Goal: Information Seeking & Learning: Learn about a topic

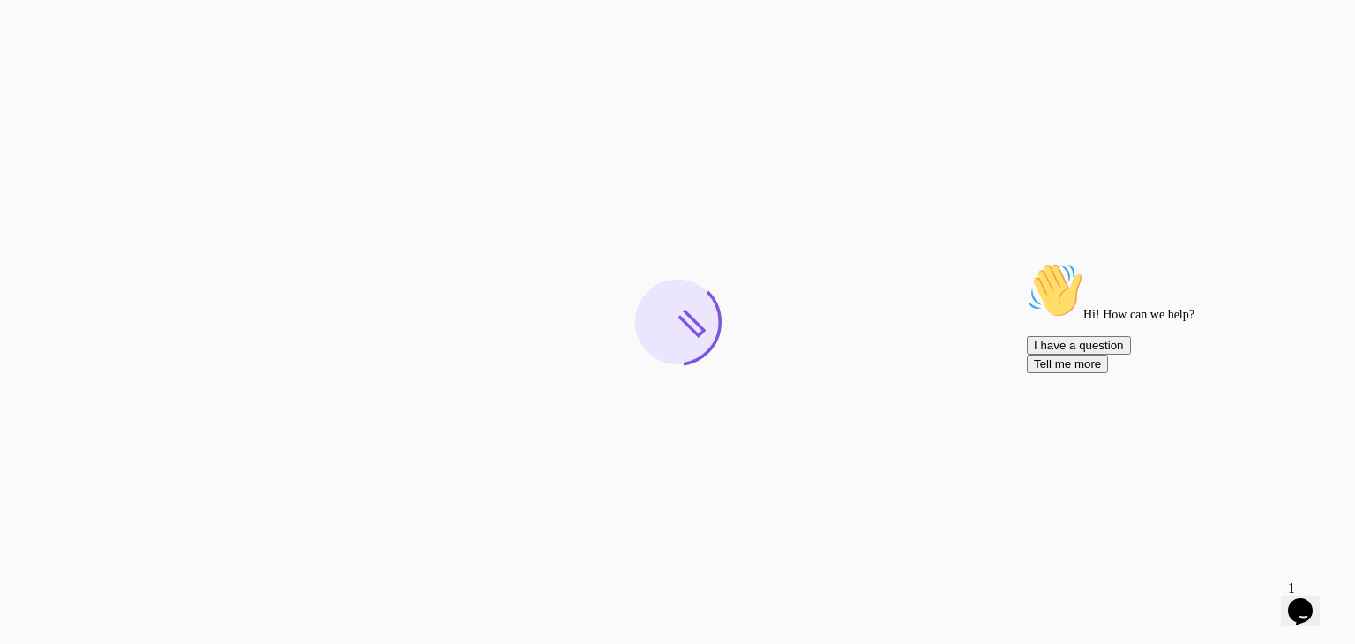
click at [1027, 262] on icon "Chat attention grabber" at bounding box center [1027, 262] width 0 height 0
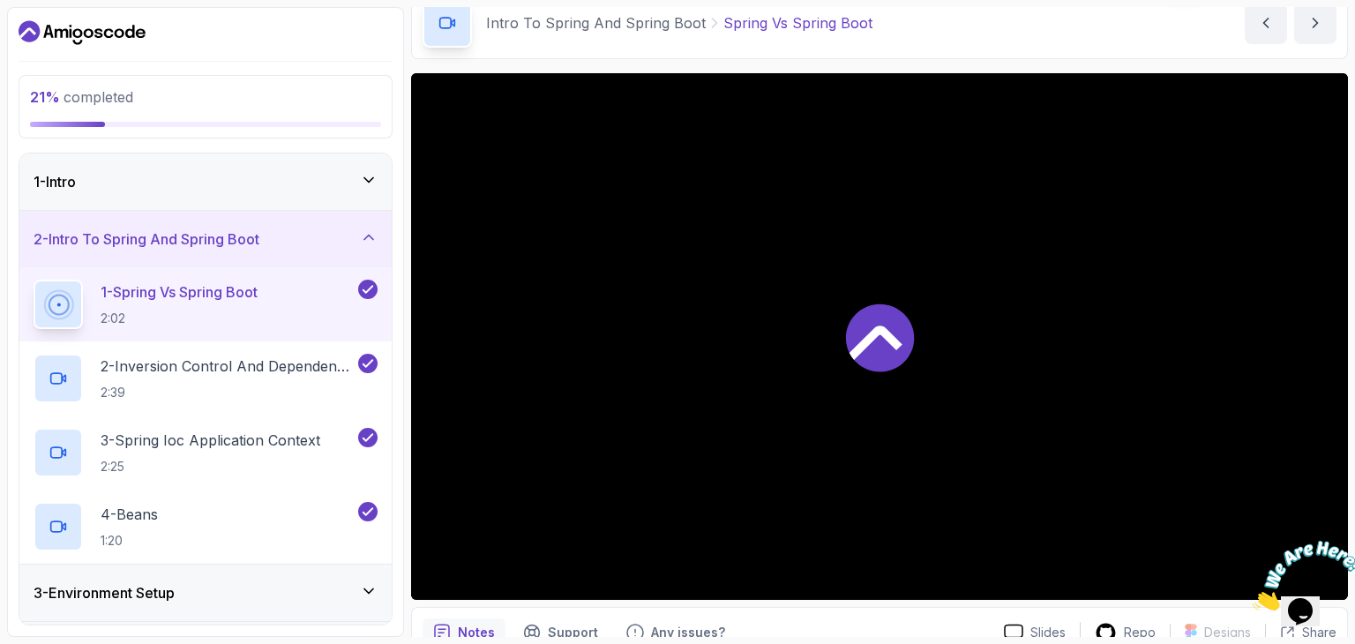
scroll to position [169, 0]
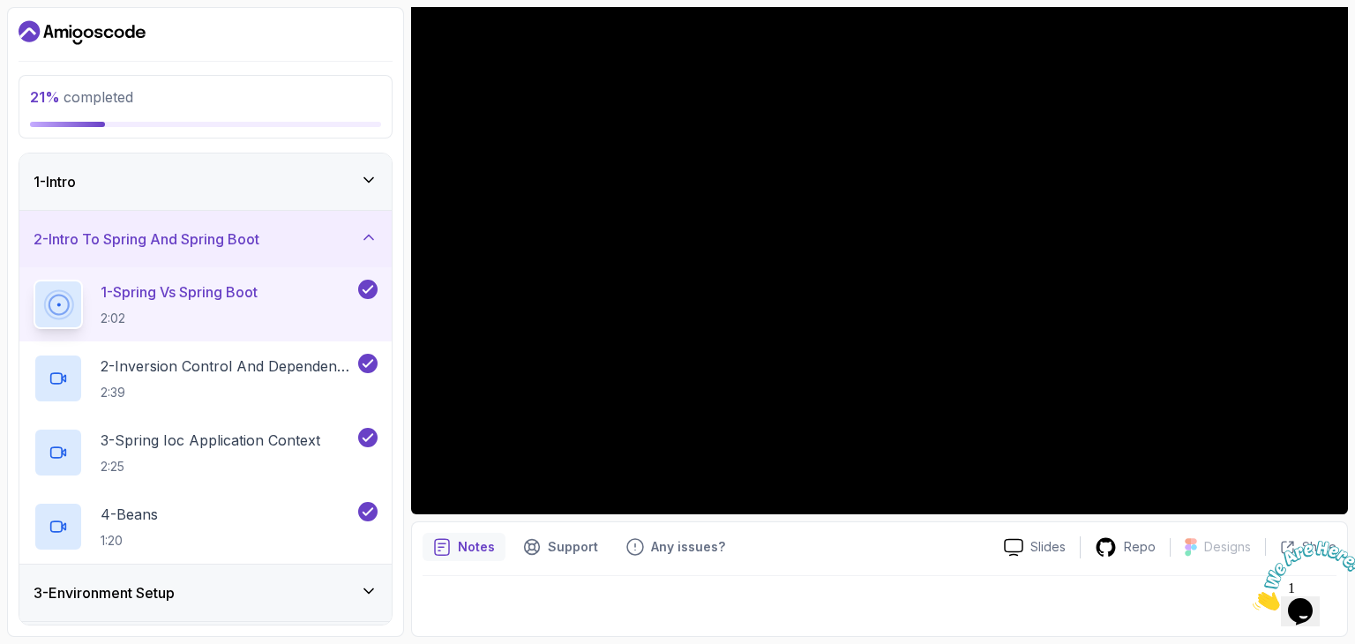
click at [1253, 598] on icon "Close" at bounding box center [1253, 605] width 0 height 15
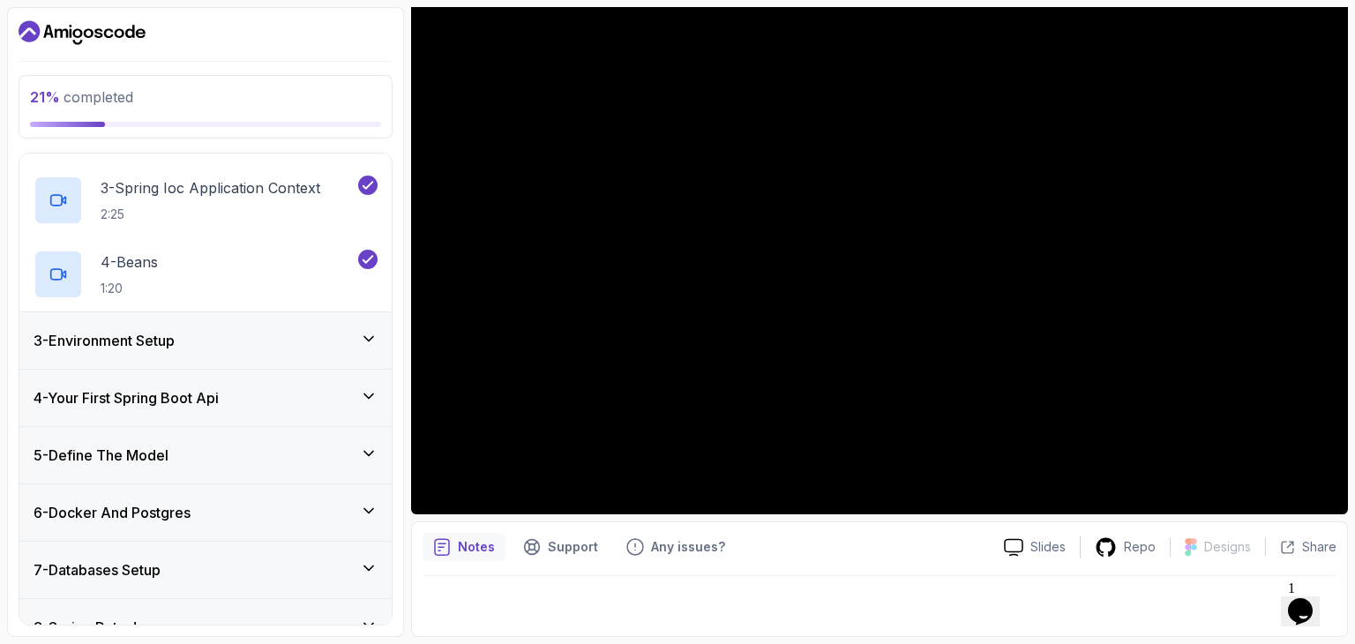
scroll to position [265, 0]
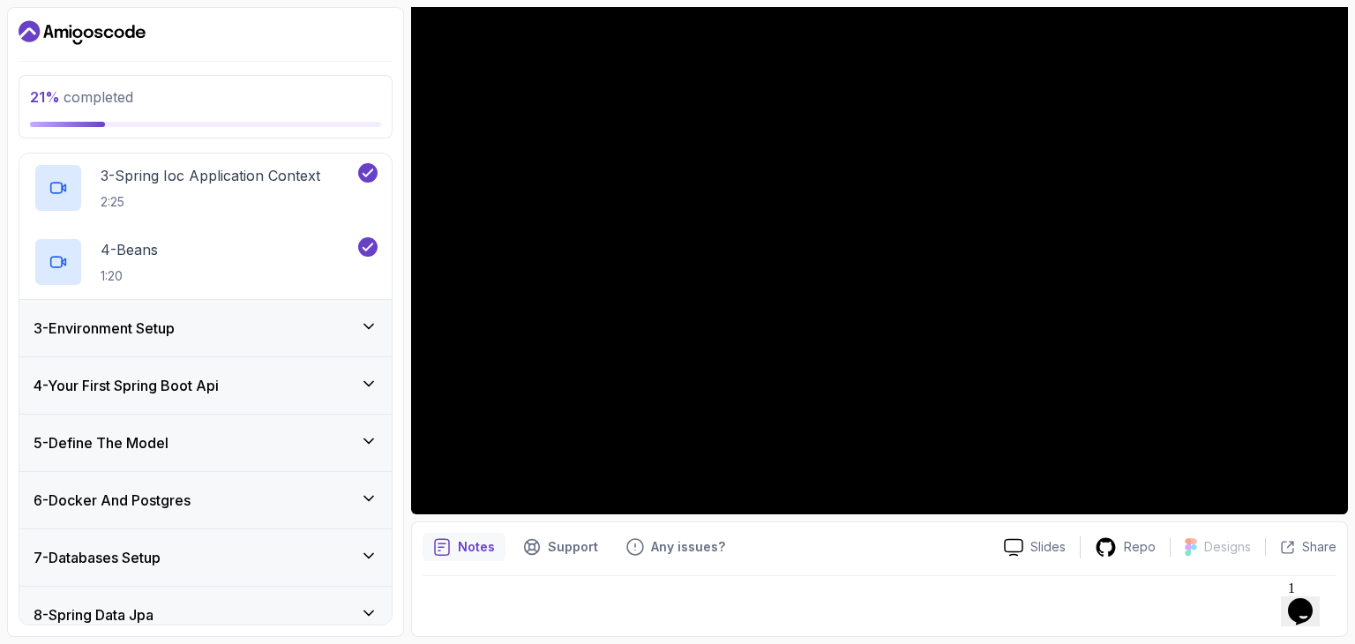
click at [155, 340] on div "3 - Environment Setup" at bounding box center [205, 328] width 372 height 56
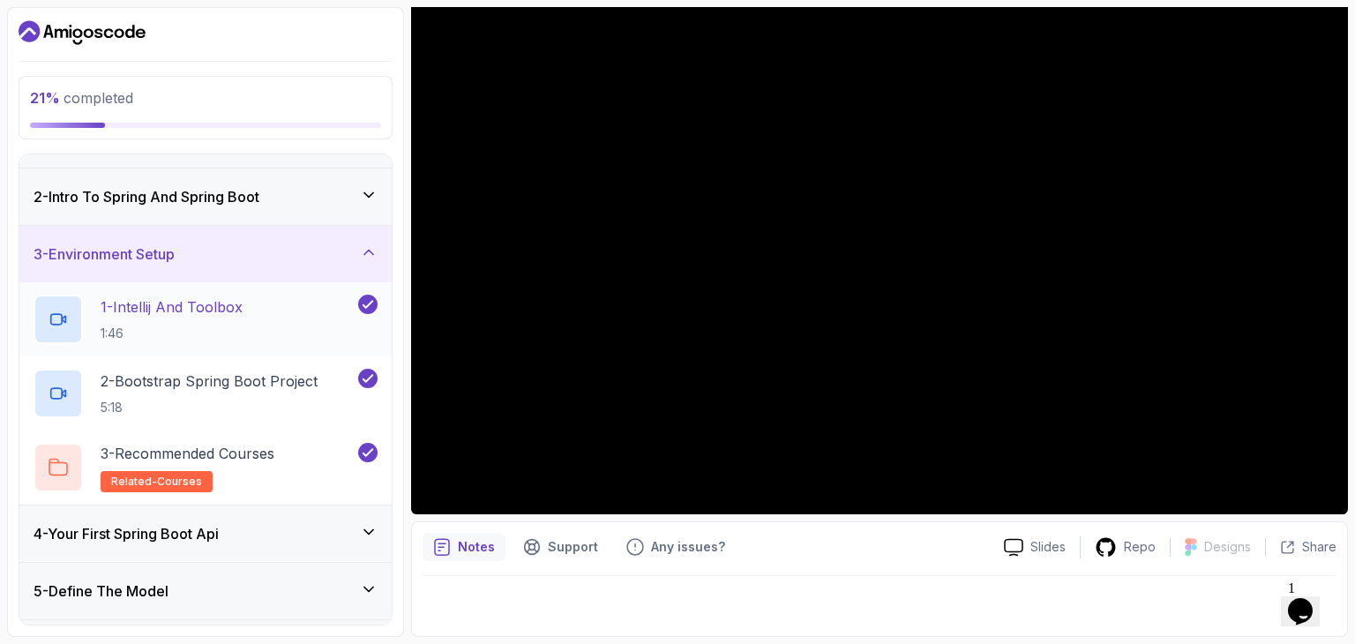
scroll to position [0, 0]
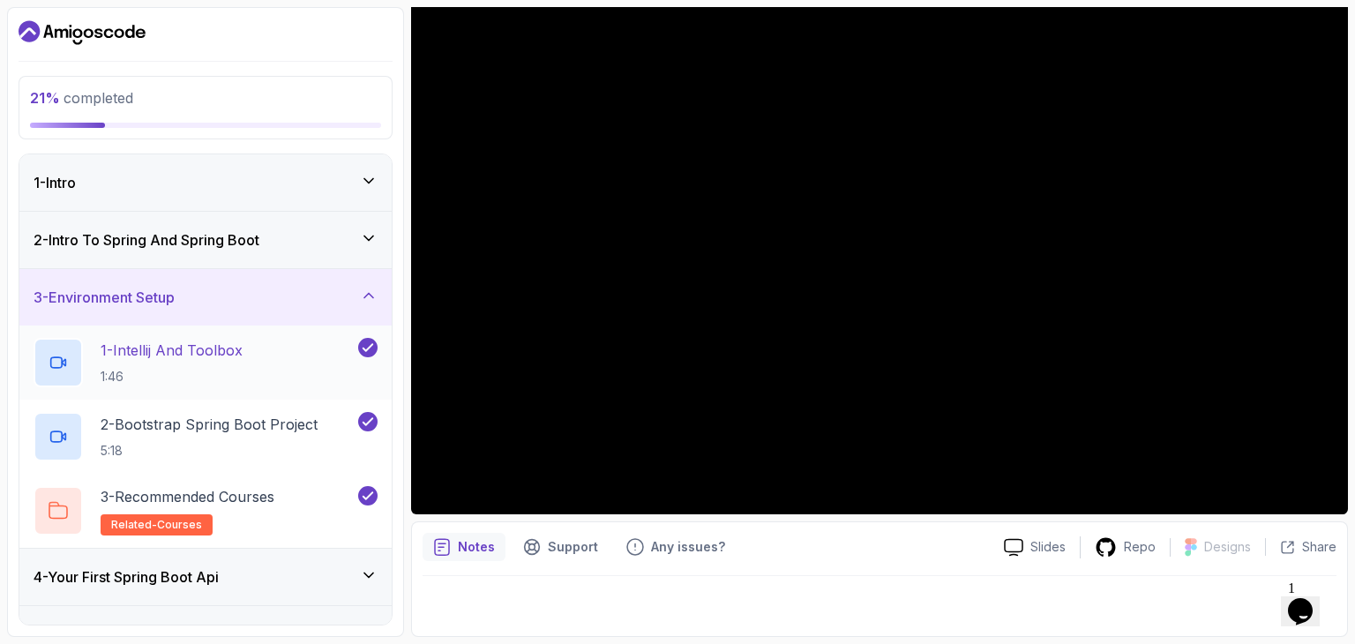
click at [169, 344] on p "1 - Intellij And Toolbox" at bounding box center [172, 350] width 142 height 21
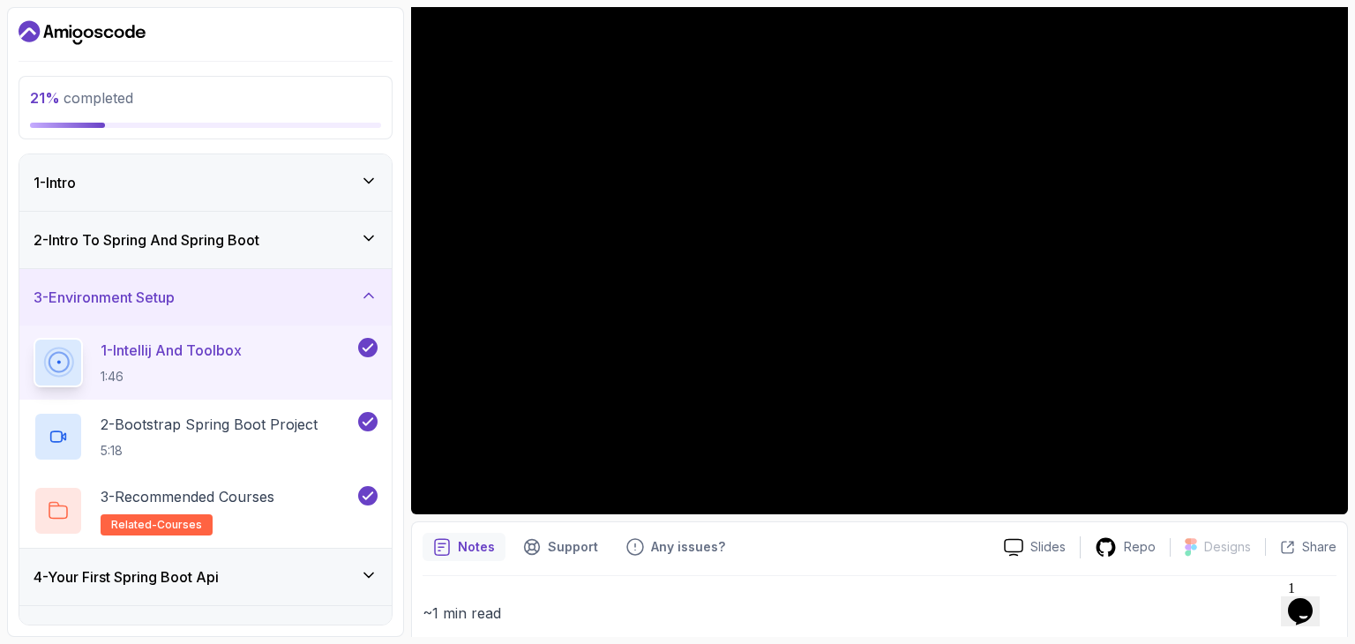
click at [1309, 602] on icon "$i18n('chat', 'chat_widget')" at bounding box center [1300, 611] width 25 height 26
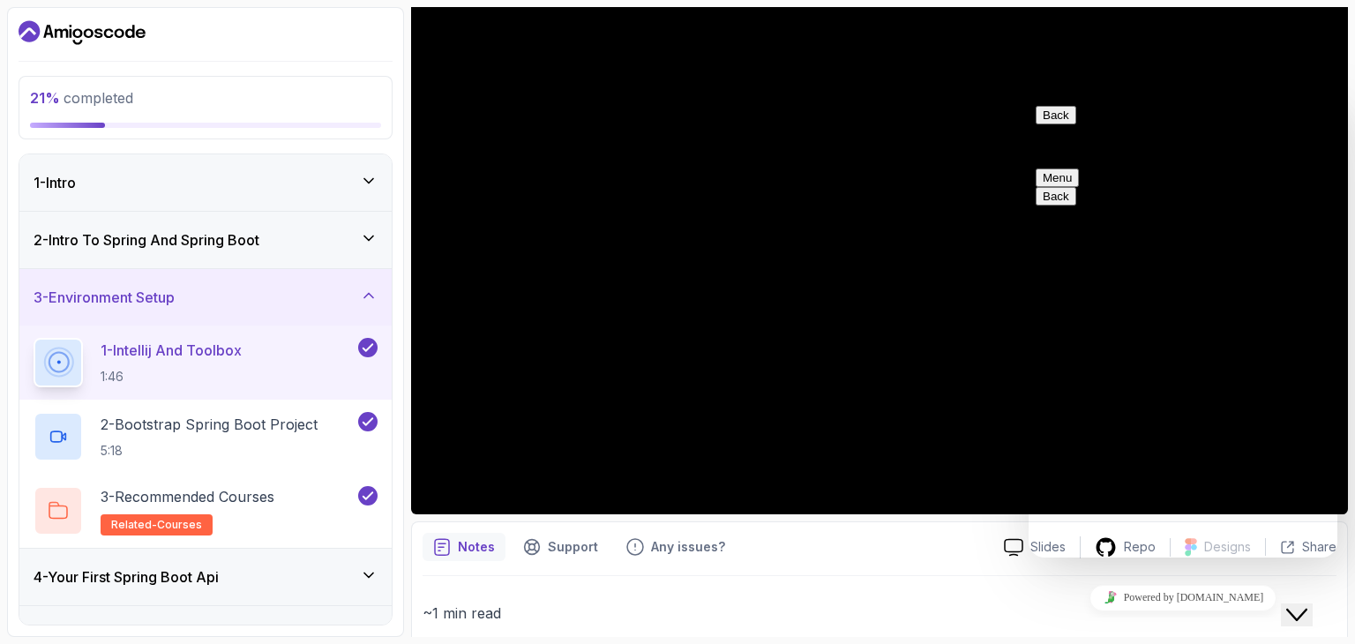
click at [1301, 604] on icon "Close Chat This icon closes the chat window." at bounding box center [1296, 614] width 21 height 21
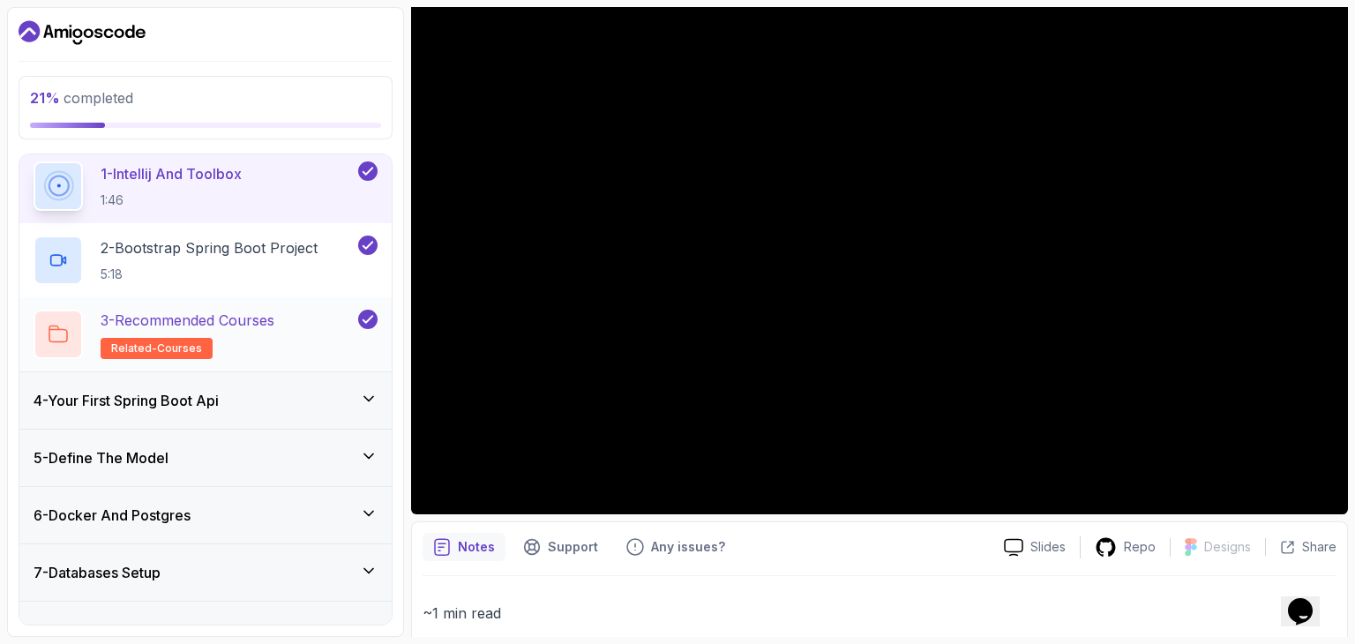
scroll to position [265, 0]
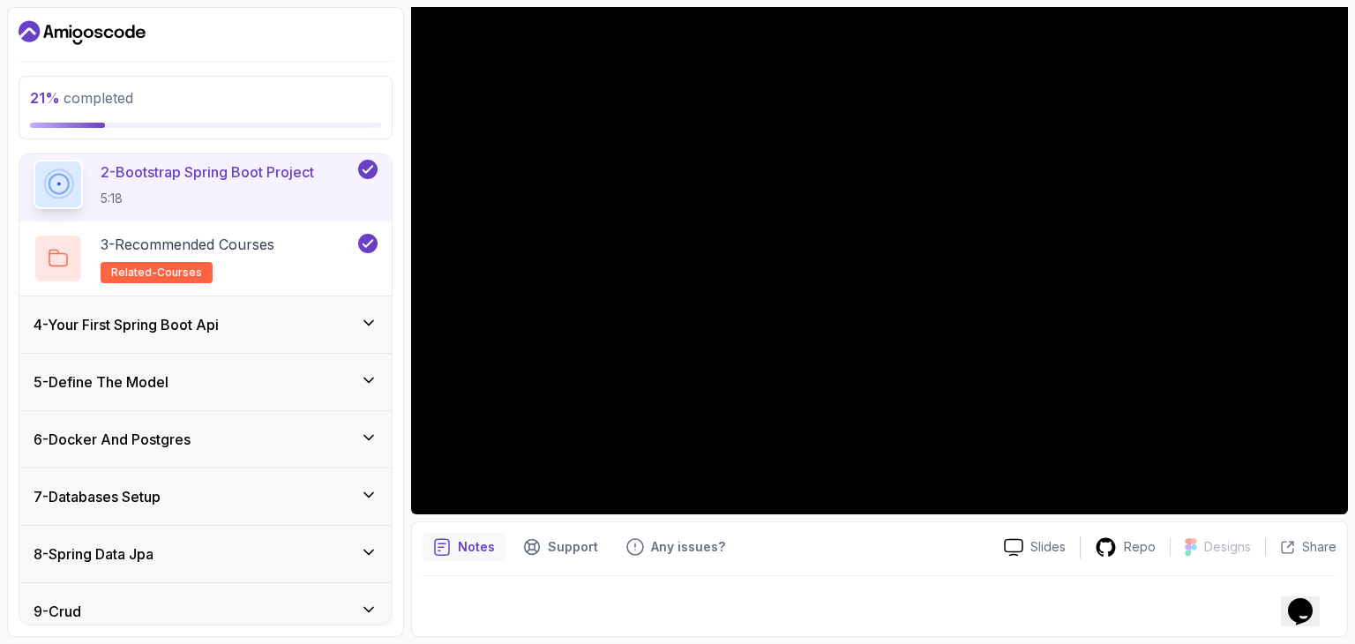
scroll to position [50, 0]
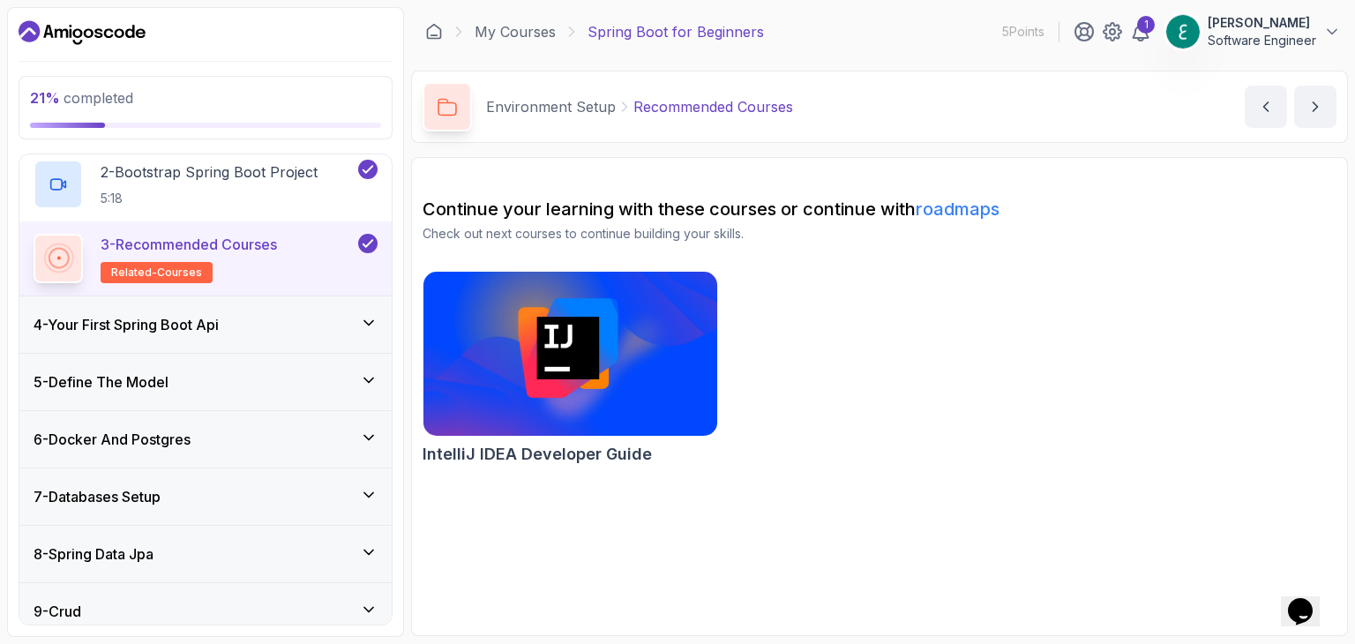
scroll to position [265, 0]
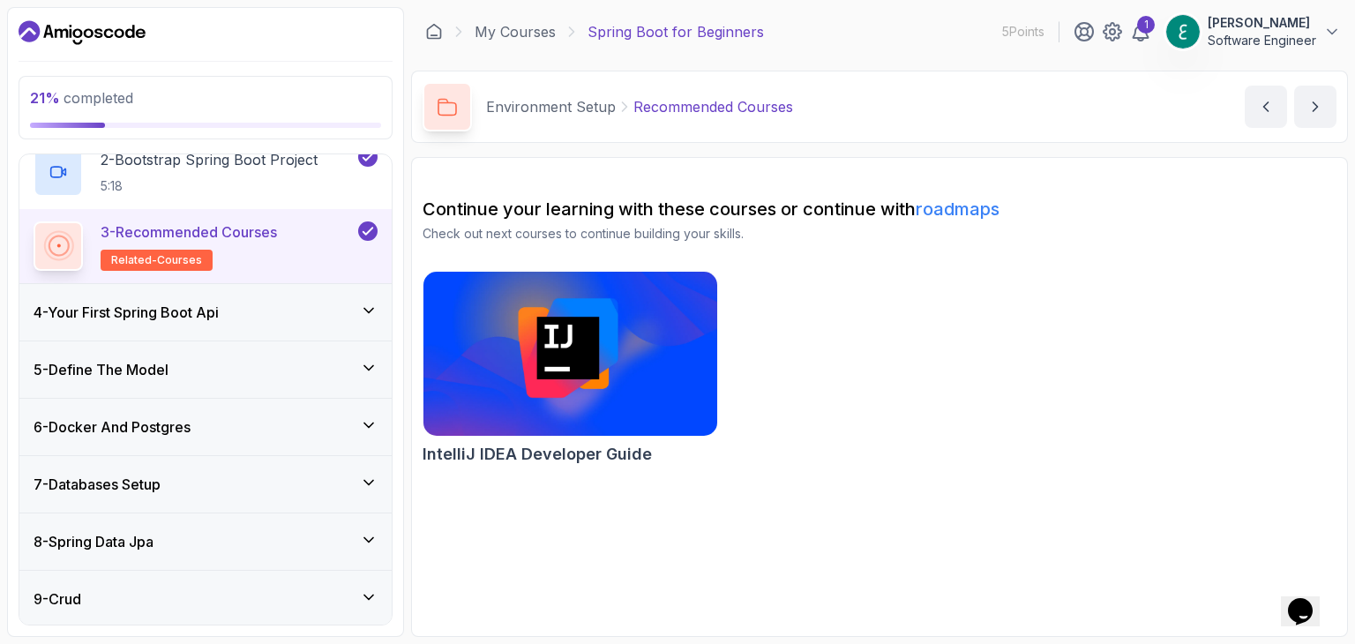
click at [230, 310] on div "4 - Your First Spring Boot Api" at bounding box center [206, 312] width 344 height 21
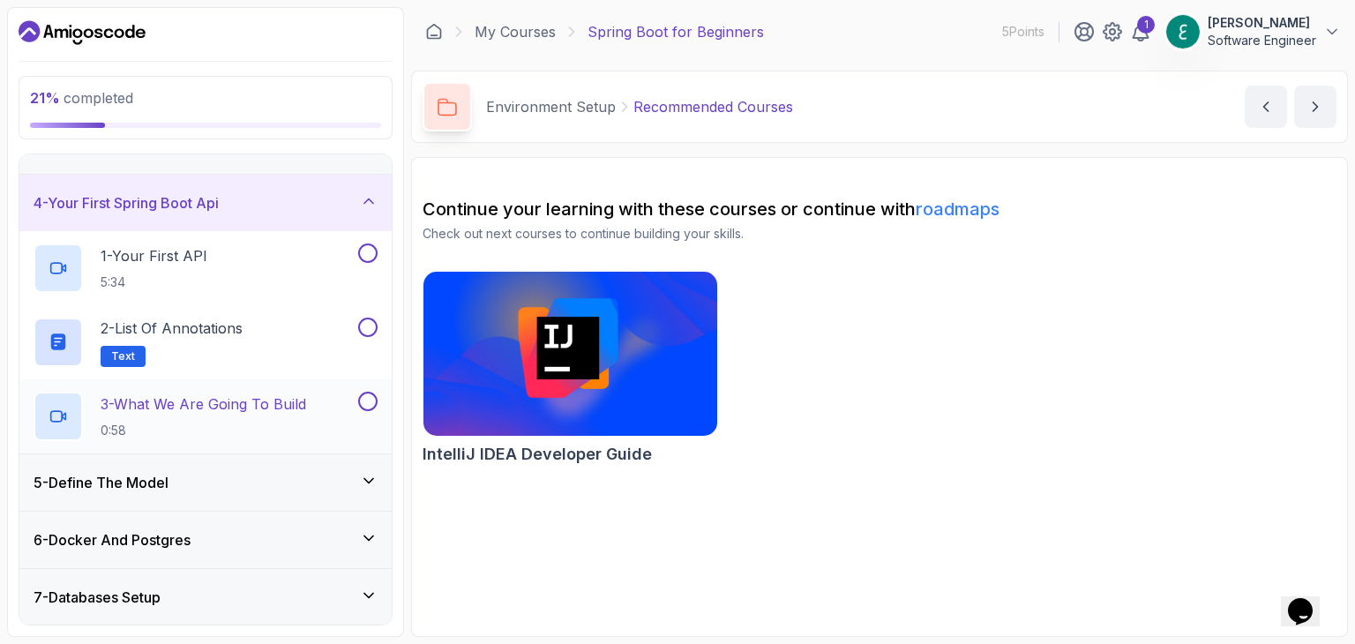
scroll to position [125, 0]
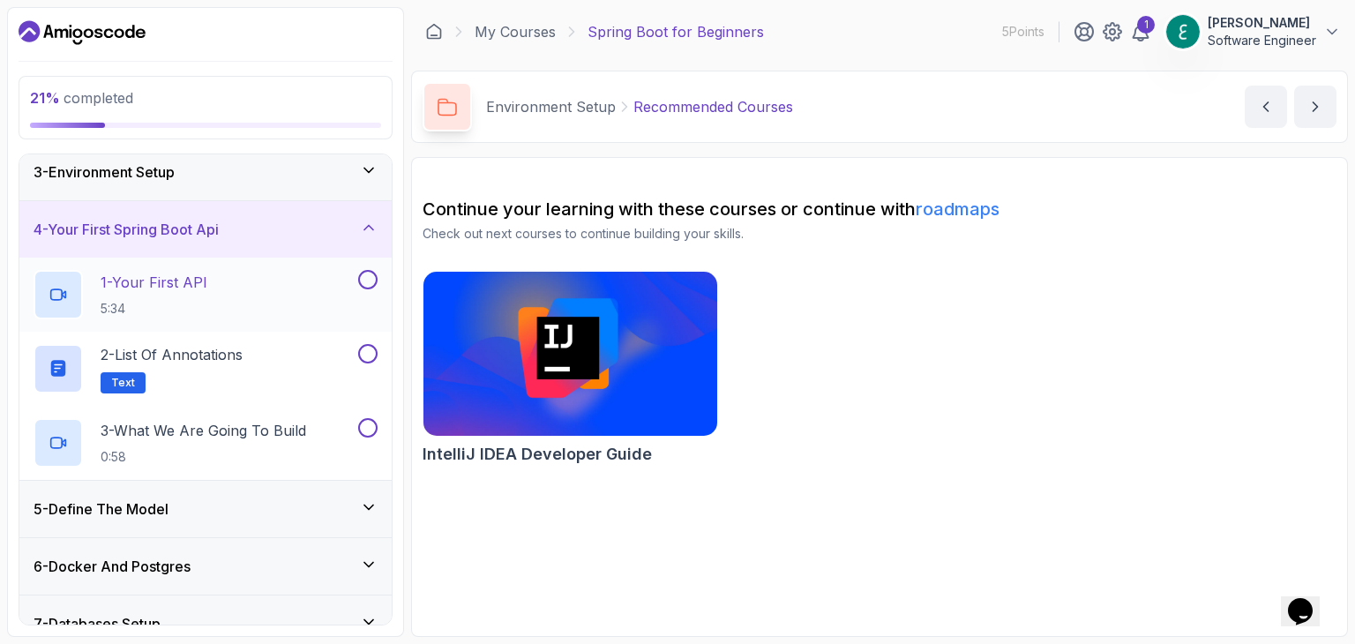
click at [175, 279] on p "1 - Your First API" at bounding box center [154, 282] width 107 height 21
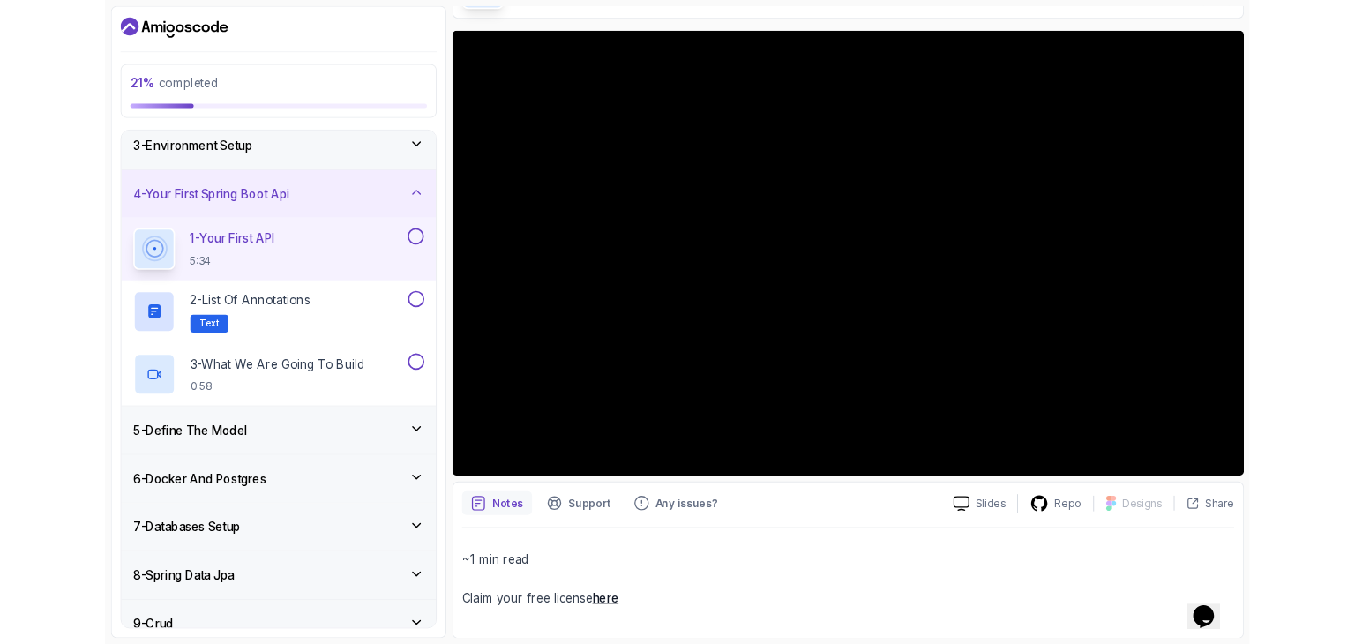
scroll to position [176, 0]
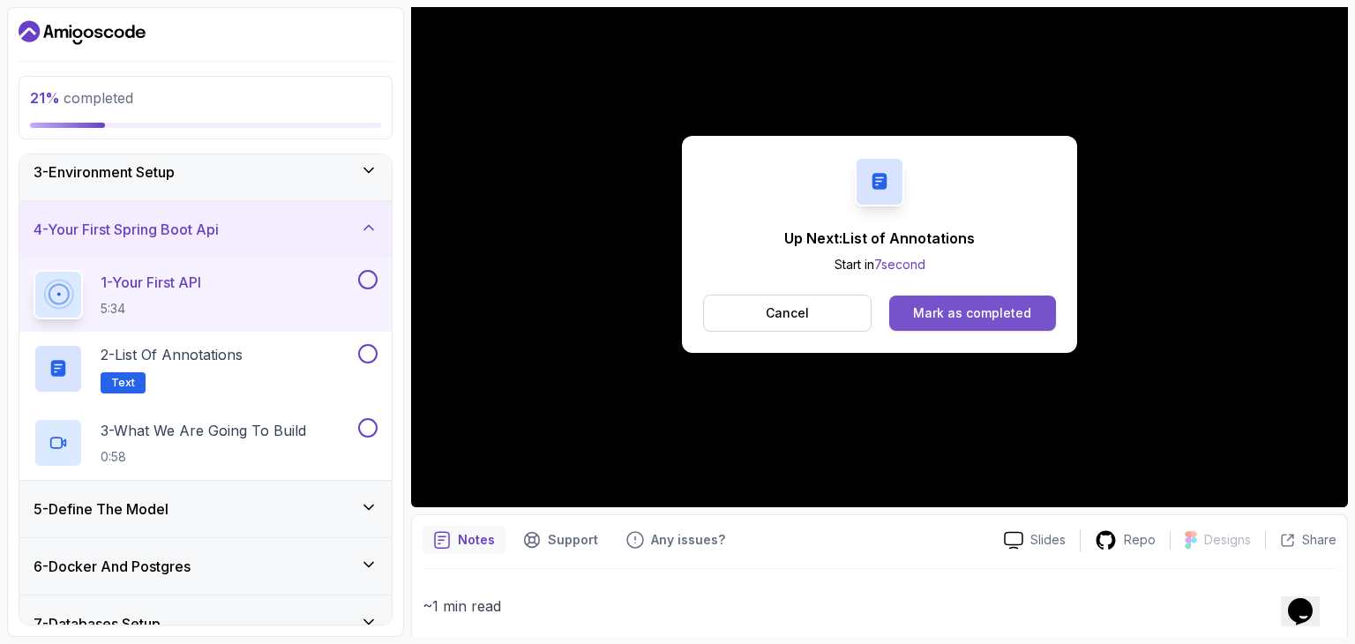
click at [949, 313] on div "Mark as completed" at bounding box center [972, 313] width 118 height 18
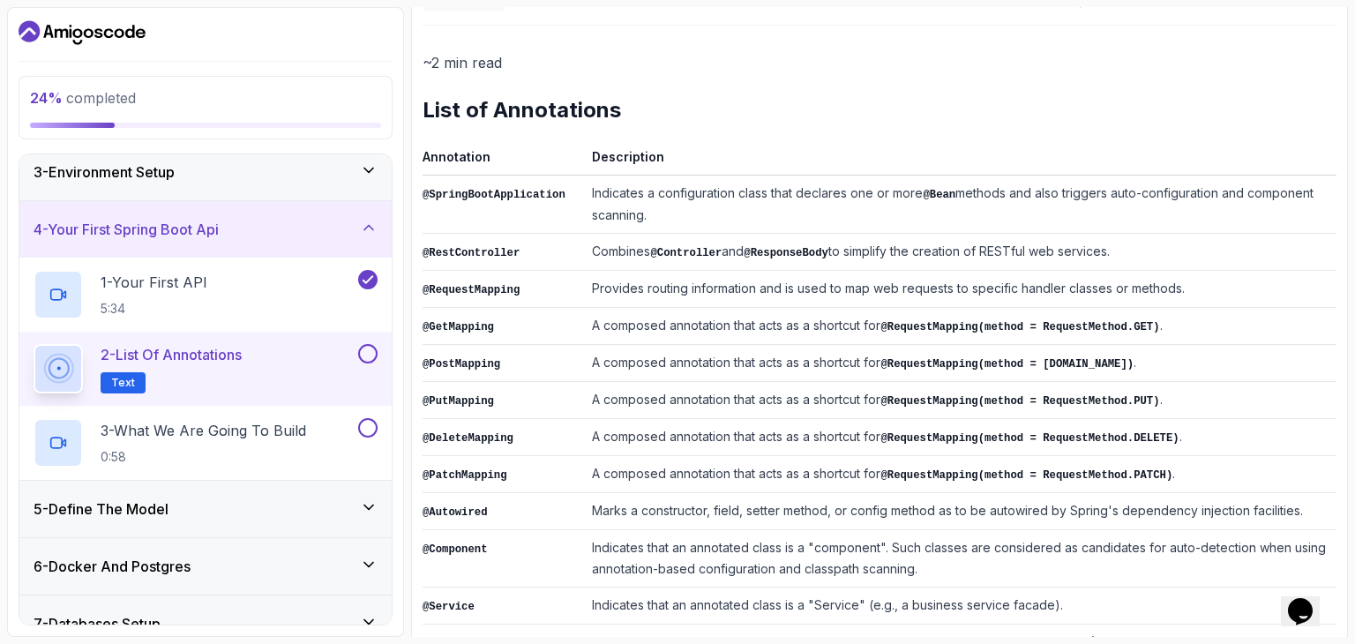
scroll to position [169, 0]
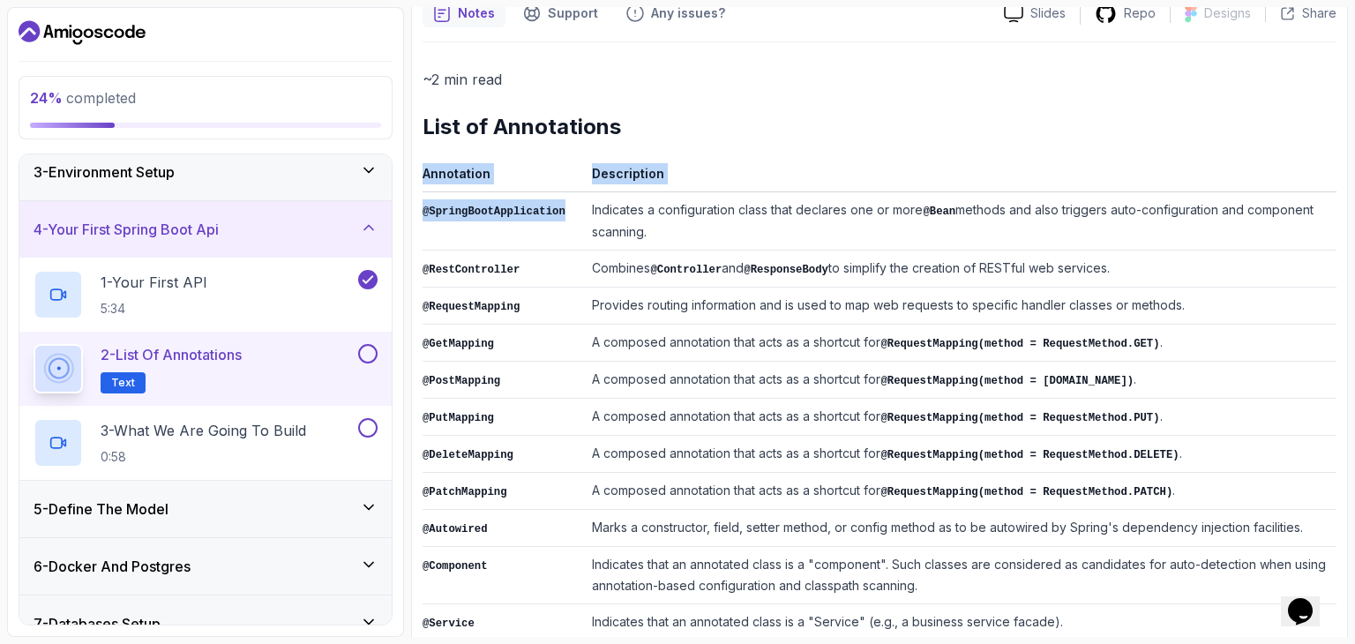
drag, startPoint x: 553, startPoint y: 210, endPoint x: 415, endPoint y: 211, distance: 138.5
click at [415, 211] on div "Notes Support Any issues? Slides Repo Designs Design not available Share ~2 min…" at bounding box center [879, 454] width 937 height 932
copy div "Annotation Description @SpringBootApplication"
drag, startPoint x: 640, startPoint y: 231, endPoint x: 423, endPoint y: 216, distance: 216.6
click at [423, 216] on tr "@SpringBootApplication Indicates a configuration class that declares one or mor…" at bounding box center [880, 221] width 914 height 58
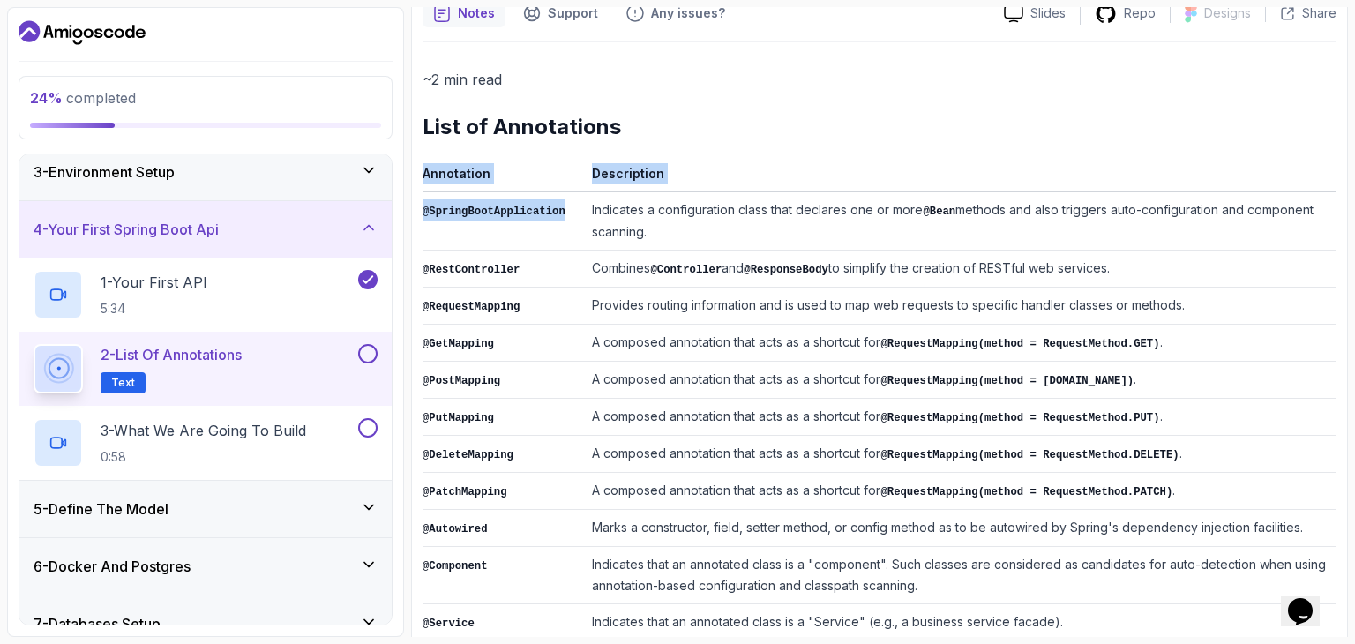
copy tr "@SpringBootApplication Indicates a configuration class that declares one or mor…"
click at [850, 213] on td "Indicates a configuration class that declares one or more @Bean methods and als…" at bounding box center [961, 221] width 752 height 58
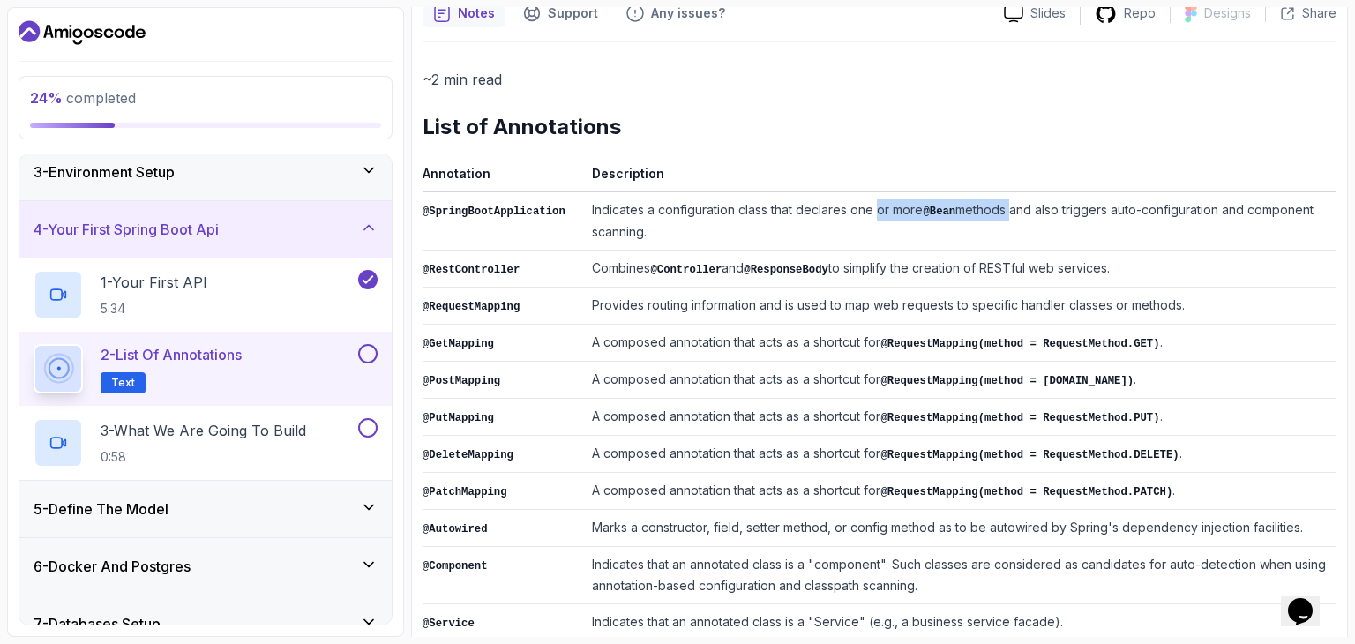
drag, startPoint x: 998, startPoint y: 213, endPoint x: 865, endPoint y: 211, distance: 132.3
click at [865, 211] on td "Indicates a configuration class that declares one or more @Bean methods and als…" at bounding box center [961, 221] width 752 height 58
click at [595, 202] on td "Indicates a configuration class that declares one or more @Bean methods and als…" at bounding box center [961, 221] width 752 height 58
copy td "Indicates"
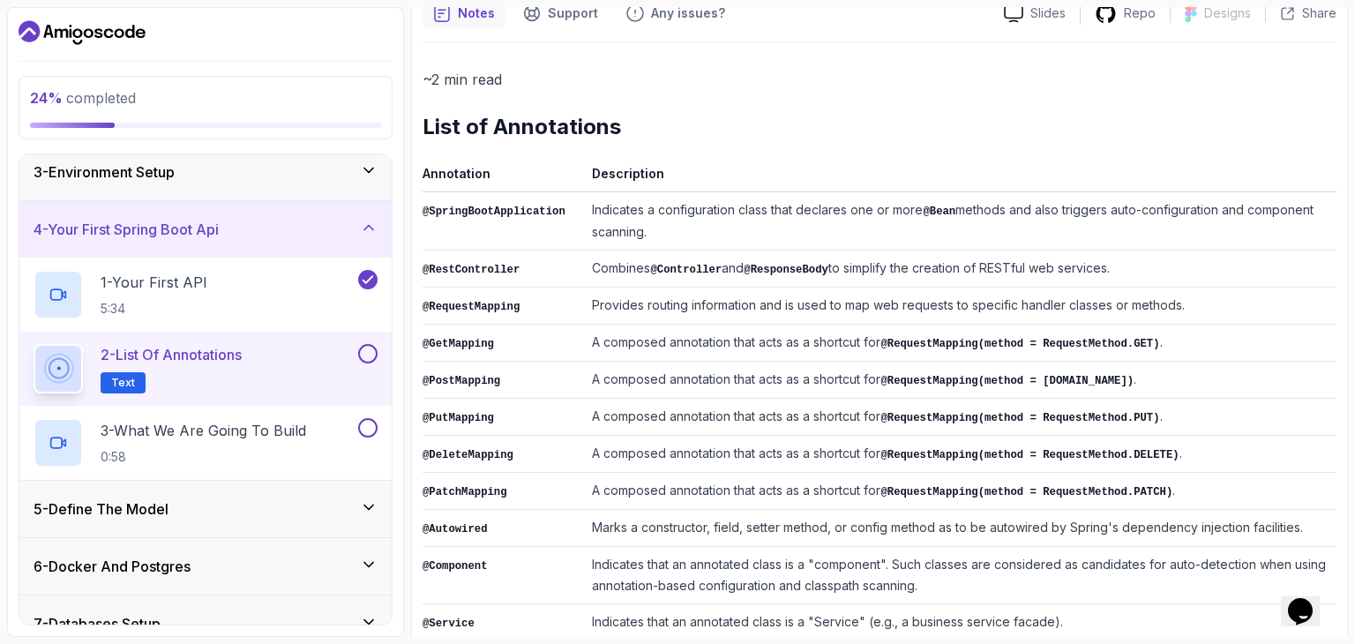
click at [797, 206] on td "Indicates a configuration class that declares one or more @Bean methods and als…" at bounding box center [961, 221] width 752 height 58
copy td "declares"
click at [1074, 207] on td "Indicates a configuration class that declares one or more @Bean methods and als…" at bounding box center [961, 221] width 752 height 58
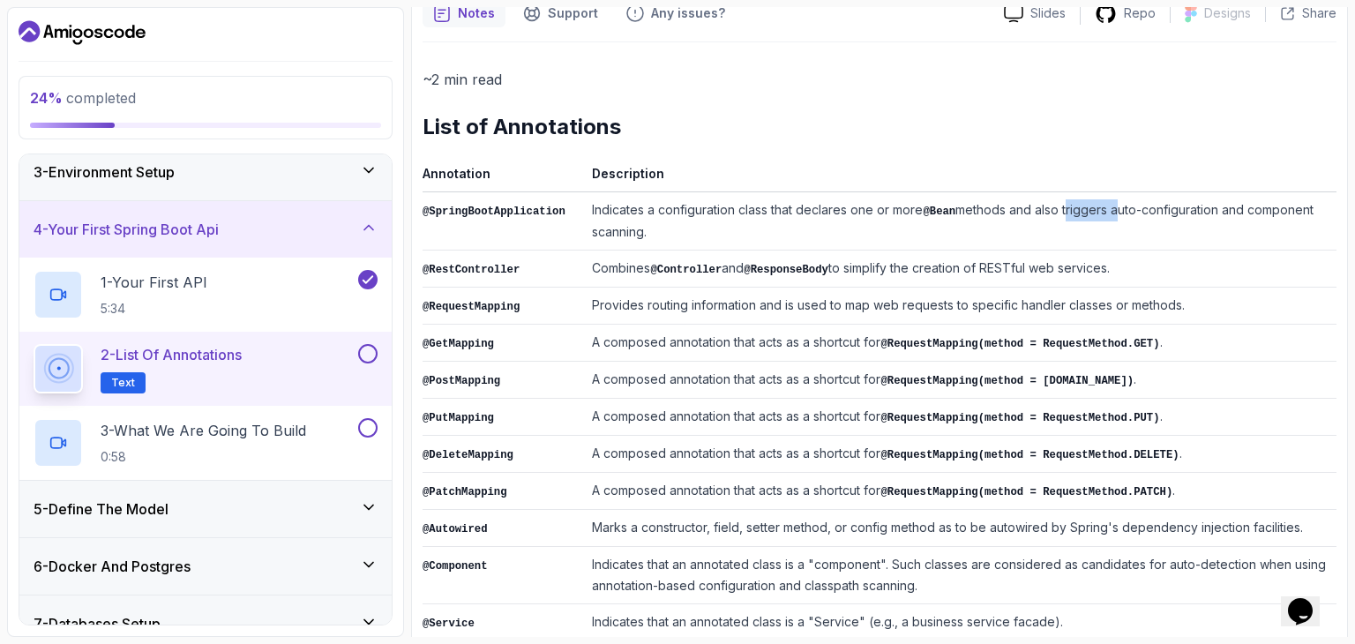
copy td "triggers"
click at [608, 265] on td "Combines @Controller and @ResponseBody to simplify the creation of RESTful web …" at bounding box center [961, 269] width 752 height 37
copy td "Combines"
click at [670, 269] on code "@Controller" at bounding box center [685, 270] width 71 height 12
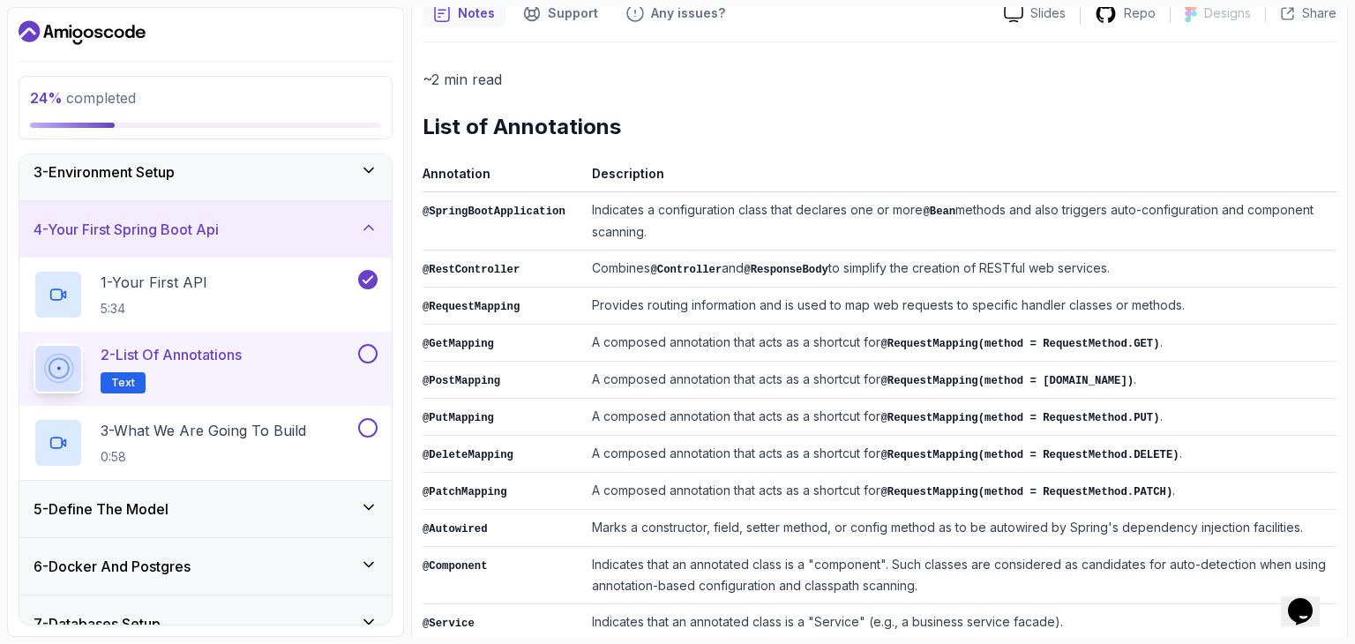
click at [826, 272] on td "Combines @Controller and @ResponseBody to simplify the creation of RESTful web …" at bounding box center [961, 269] width 752 height 37
click at [829, 268] on td "Combines @Controller and @ResponseBody to simplify the creation of RESTful web …" at bounding box center [961, 269] width 752 height 37
copy td "simplify"
drag, startPoint x: 518, startPoint y: 266, endPoint x: 423, endPoint y: 270, distance: 94.5
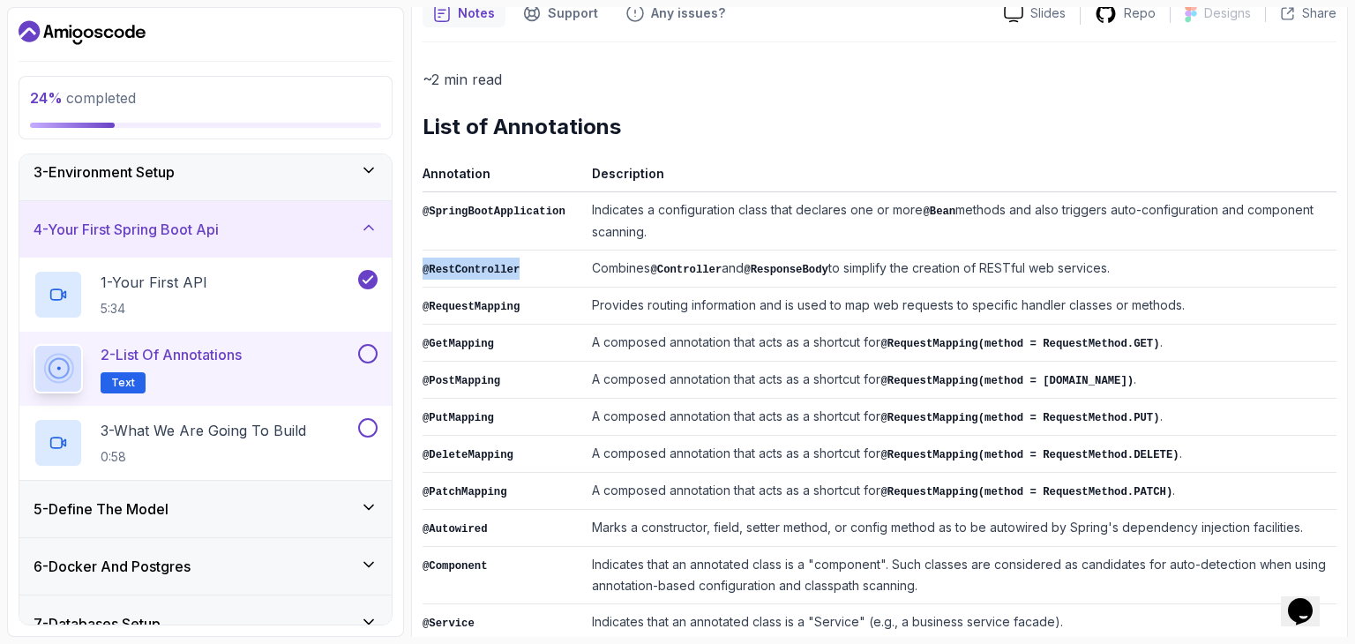
click at [423, 270] on td "@RestController" at bounding box center [504, 269] width 162 height 37
copy code "@RestController"
drag, startPoint x: 868, startPoint y: 481, endPoint x: 579, endPoint y: 462, distance: 289.9
click at [585, 473] on td "A composed annotation that acts as a shortcut for @RequestMapping(method = Requ…" at bounding box center [961, 491] width 752 height 37
copy td "A composed annotation that acts as a shortcut for"
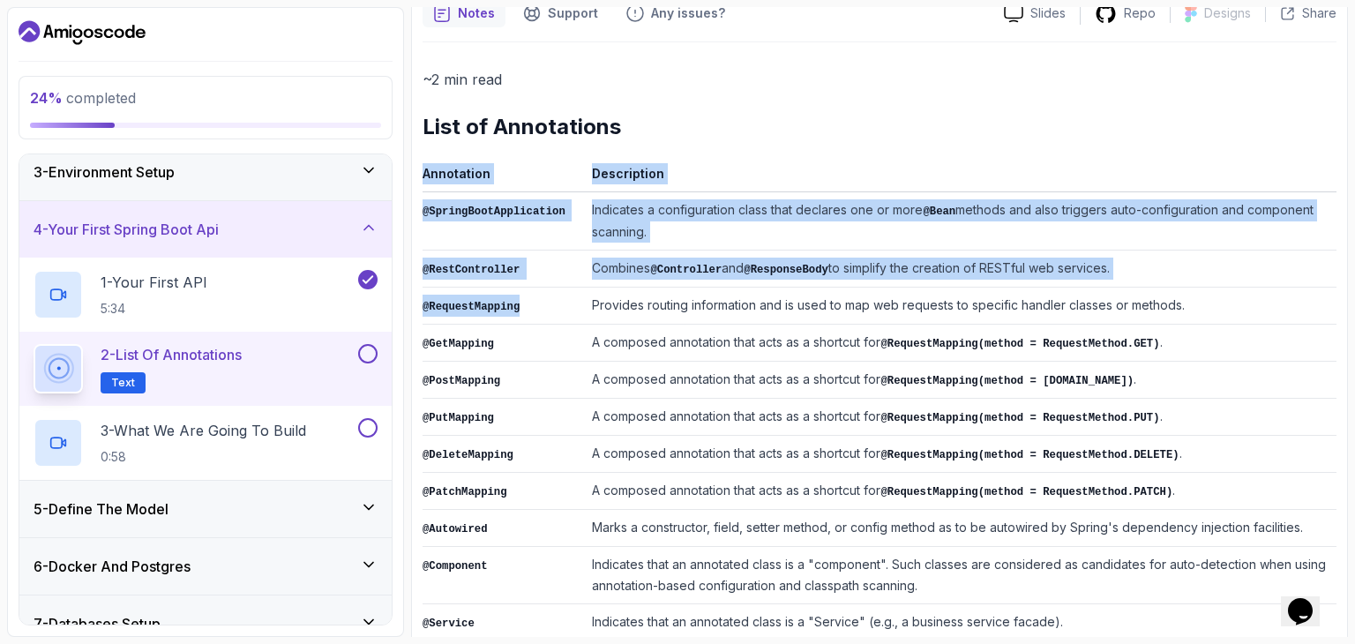
drag, startPoint x: 512, startPoint y: 305, endPoint x: 420, endPoint y: 303, distance: 91.8
click at [420, 303] on div "Notes Support Any issues? Slides Repo Designs Design not available Share ~2 min…" at bounding box center [879, 454] width 937 height 932
click at [430, 309] on td "@RequestMapping" at bounding box center [504, 306] width 162 height 37
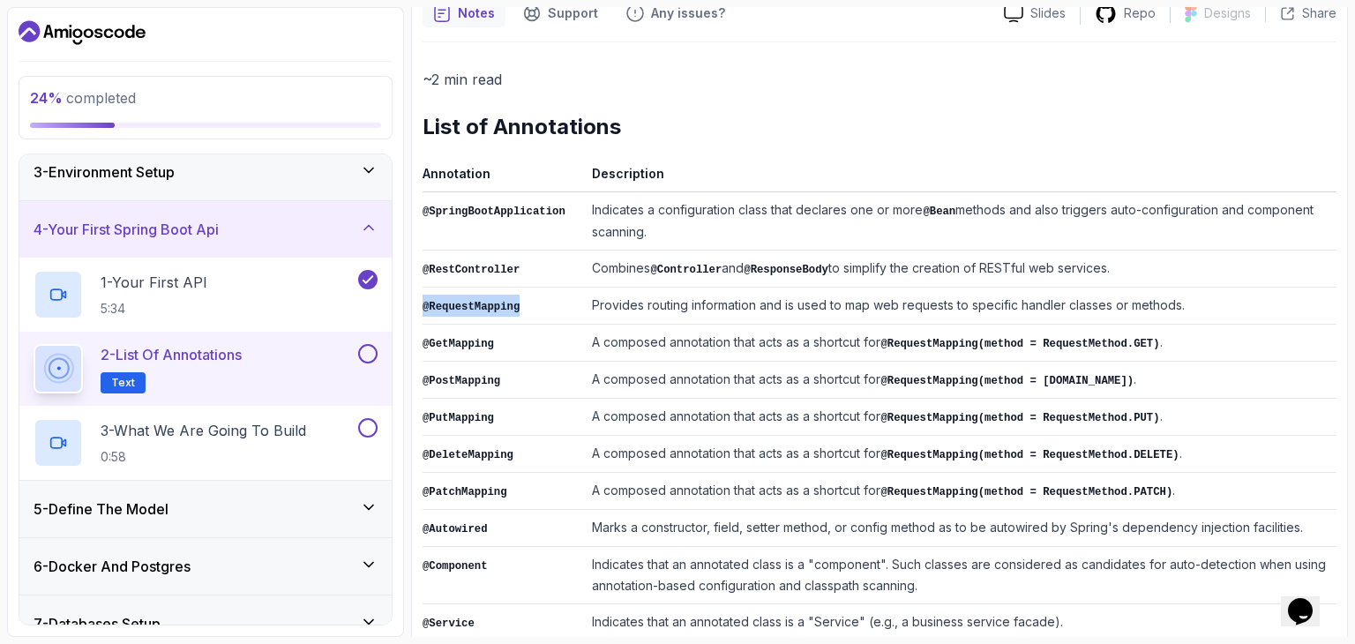
drag, startPoint x: 517, startPoint y: 305, endPoint x: 422, endPoint y: 307, distance: 95.3
click at [423, 307] on td "@RequestMapping" at bounding box center [504, 306] width 162 height 37
copy code "@RequestMapping"
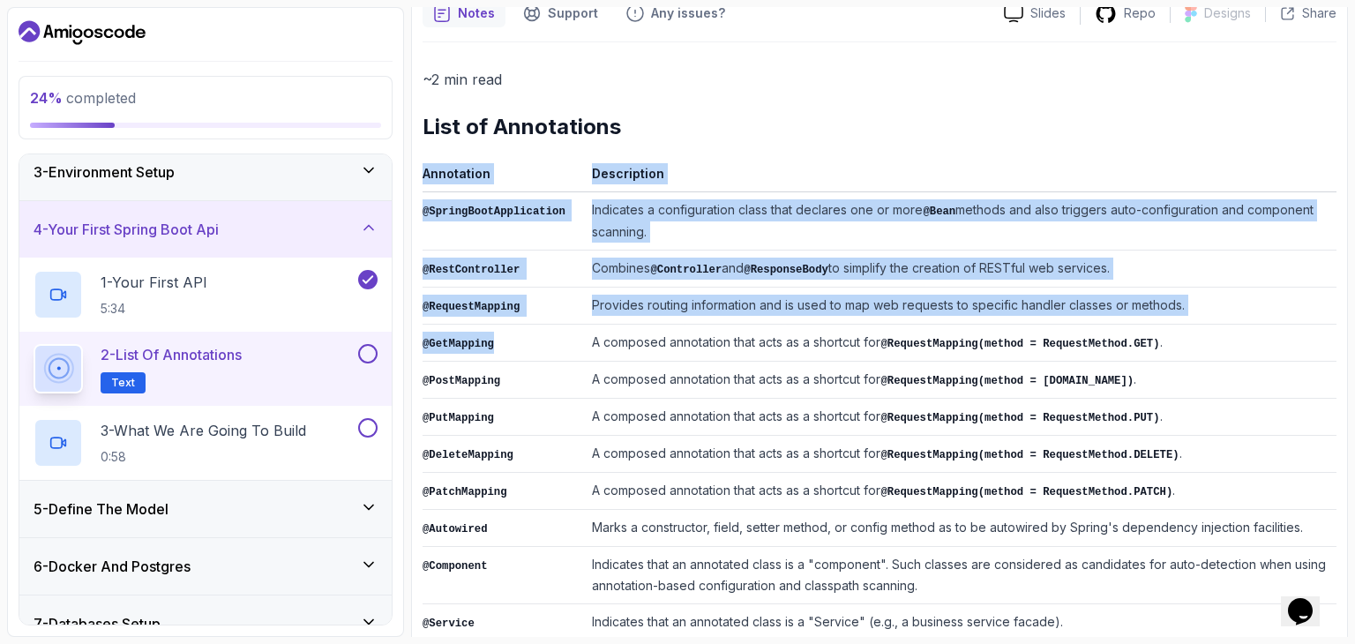
drag, startPoint x: 485, startPoint y: 340, endPoint x: 408, endPoint y: 344, distance: 76.9
click at [408, 344] on div "24 % completed 1 - Intro 2 - Intro To Spring And Spring Boot 3 - Environment Se…" at bounding box center [677, 322] width 1341 height 630
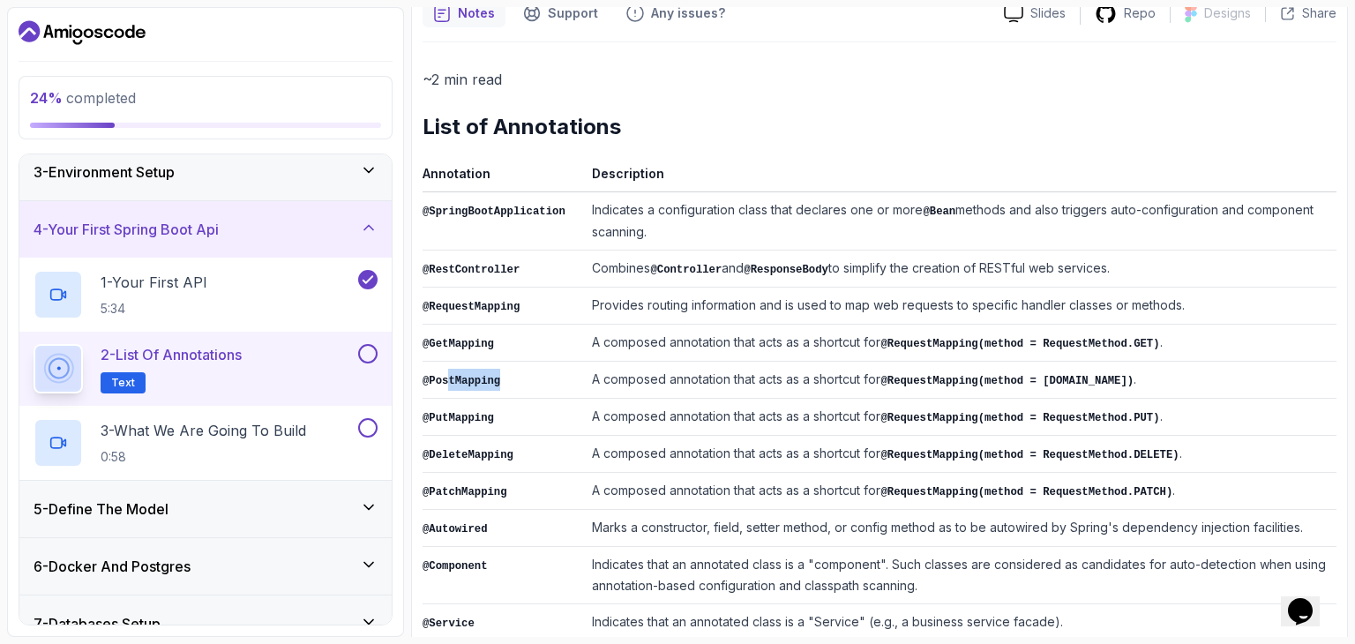
drag, startPoint x: 492, startPoint y: 373, endPoint x: 447, endPoint y: 379, distance: 45.4
click at [447, 379] on code "@PostMapping" at bounding box center [462, 381] width 78 height 12
drag, startPoint x: 486, startPoint y: 414, endPoint x: 442, endPoint y: 430, distance: 46.9
click at [435, 422] on td "@PutMapping" at bounding box center [504, 417] width 162 height 37
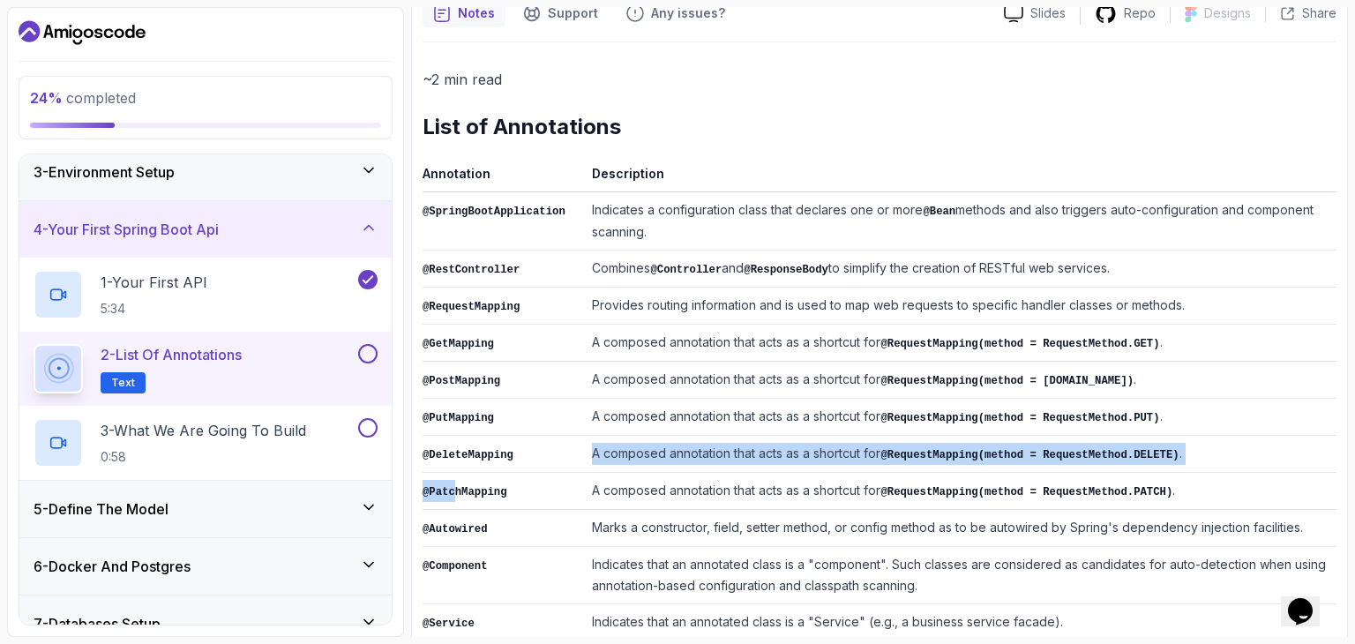
drag, startPoint x: 519, startPoint y: 456, endPoint x: 452, endPoint y: 471, distance: 68.7
click at [452, 470] on tbody "@SpringBootApplication Indicates a configuration class that declares one or mor…" at bounding box center [880, 538] width 914 height 692
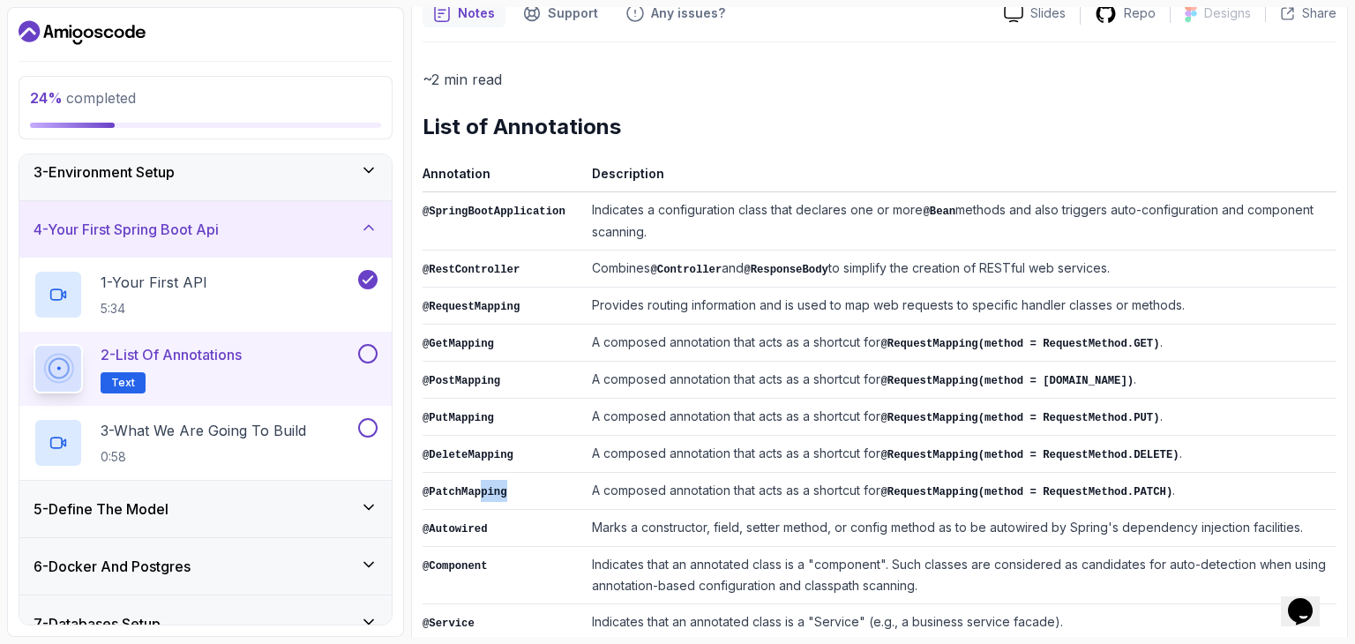
drag, startPoint x: 513, startPoint y: 487, endPoint x: 475, endPoint y: 488, distance: 37.9
click at [475, 488] on td "@PatchMapping" at bounding box center [504, 491] width 162 height 37
click at [454, 412] on code "@PutMapping" at bounding box center [458, 418] width 71 height 12
click at [452, 378] on code "@PostMapping" at bounding box center [462, 381] width 78 height 12
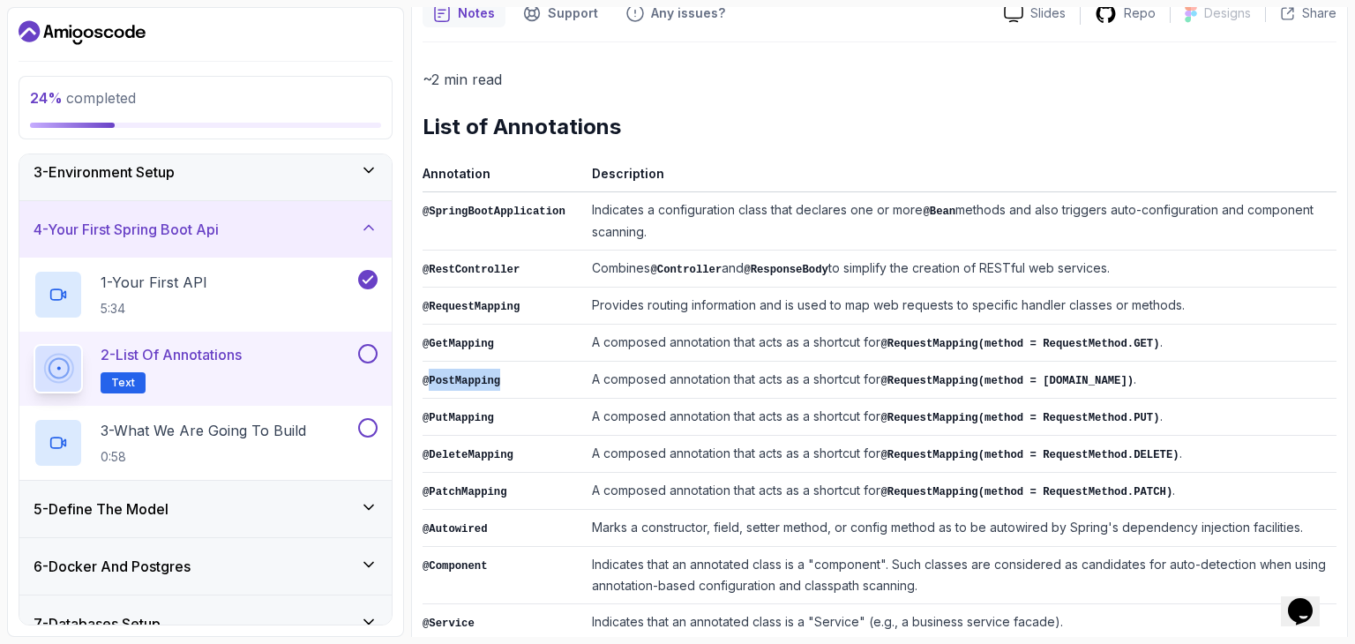
click at [452, 378] on code "@PostMapping" at bounding box center [462, 381] width 78 height 12
click at [445, 412] on code "@PutMapping" at bounding box center [458, 418] width 71 height 12
drag, startPoint x: 428, startPoint y: 481, endPoint x: 494, endPoint y: 480, distance: 66.2
click at [494, 486] on code "@PatchMapping" at bounding box center [465, 492] width 85 height 12
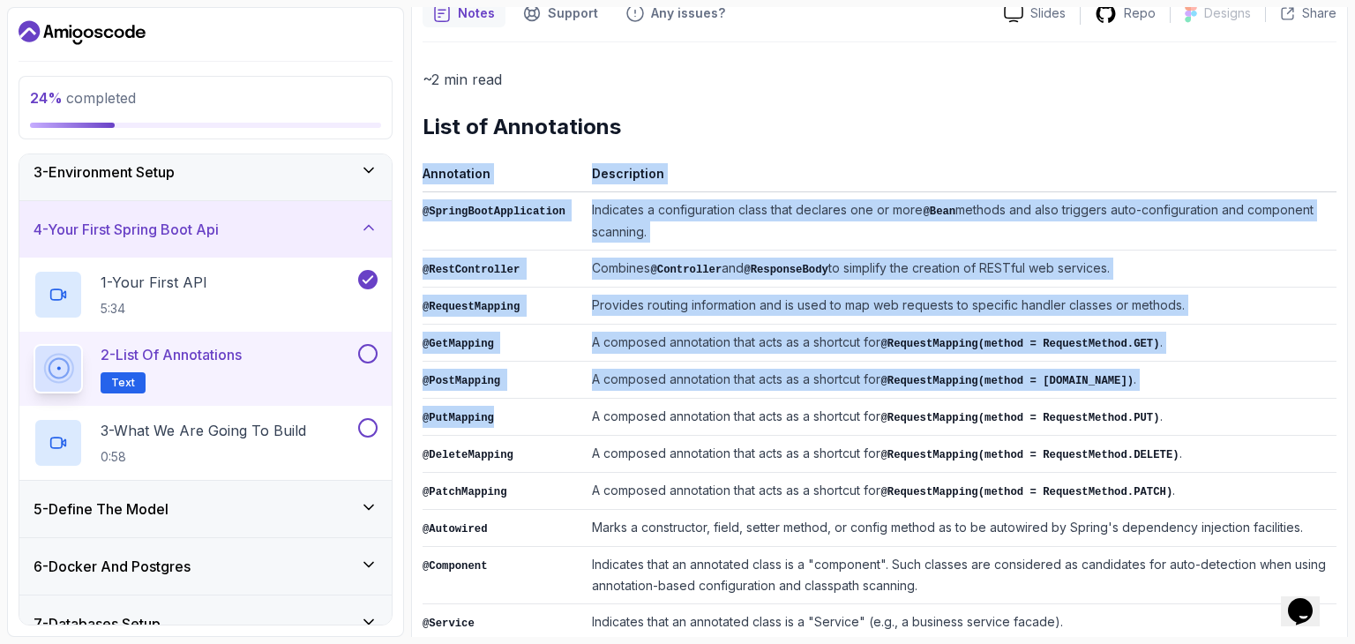
drag, startPoint x: 490, startPoint y: 415, endPoint x: 413, endPoint y: 408, distance: 78.0
click at [413, 408] on div "Notes Support Any issues? Slides Repo Designs Design not available Share ~2 min…" at bounding box center [879, 454] width 937 height 932
click at [421, 408] on div "Notes Support Any issues? Slides Repo Designs Design not available Share ~2 min…" at bounding box center [879, 454] width 937 height 932
drag, startPoint x: 498, startPoint y: 403, endPoint x: 421, endPoint y: 408, distance: 76.9
click at [421, 408] on div "Notes Support Any issues? Slides Repo Designs Design not available Share ~2 min…" at bounding box center [879, 454] width 937 height 932
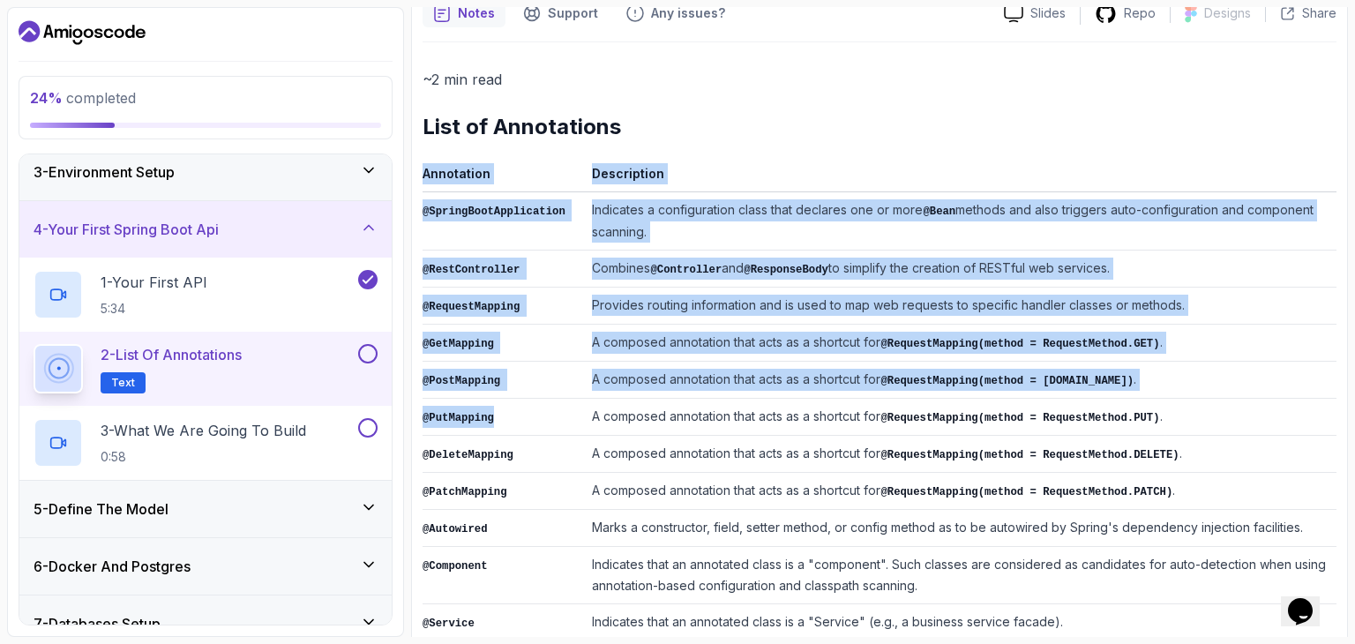
click at [438, 412] on code "@PutMapping" at bounding box center [458, 418] width 71 height 12
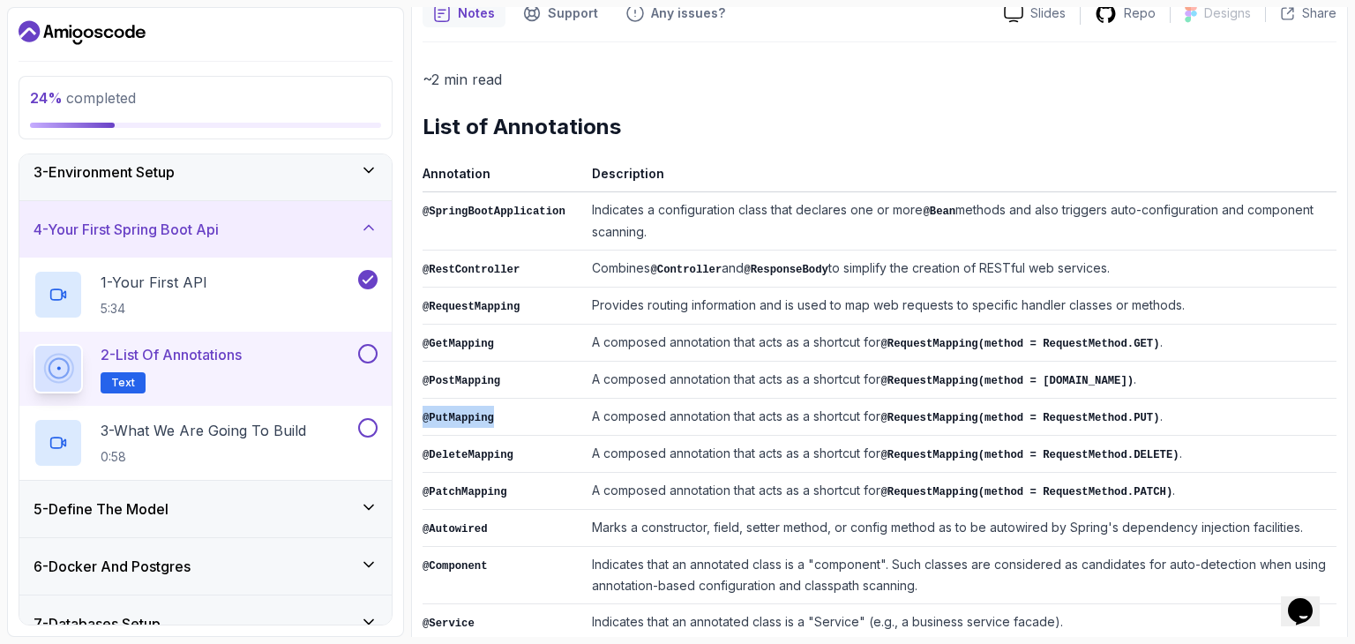
drag, startPoint x: 489, startPoint y: 412, endPoint x: 423, endPoint y: 415, distance: 65.3
click at [423, 415] on td "@PutMapping" at bounding box center [504, 417] width 162 height 37
drag, startPoint x: 501, startPoint y: 483, endPoint x: 423, endPoint y: 488, distance: 78.6
click at [423, 488] on td "@PatchMapping" at bounding box center [504, 491] width 162 height 37
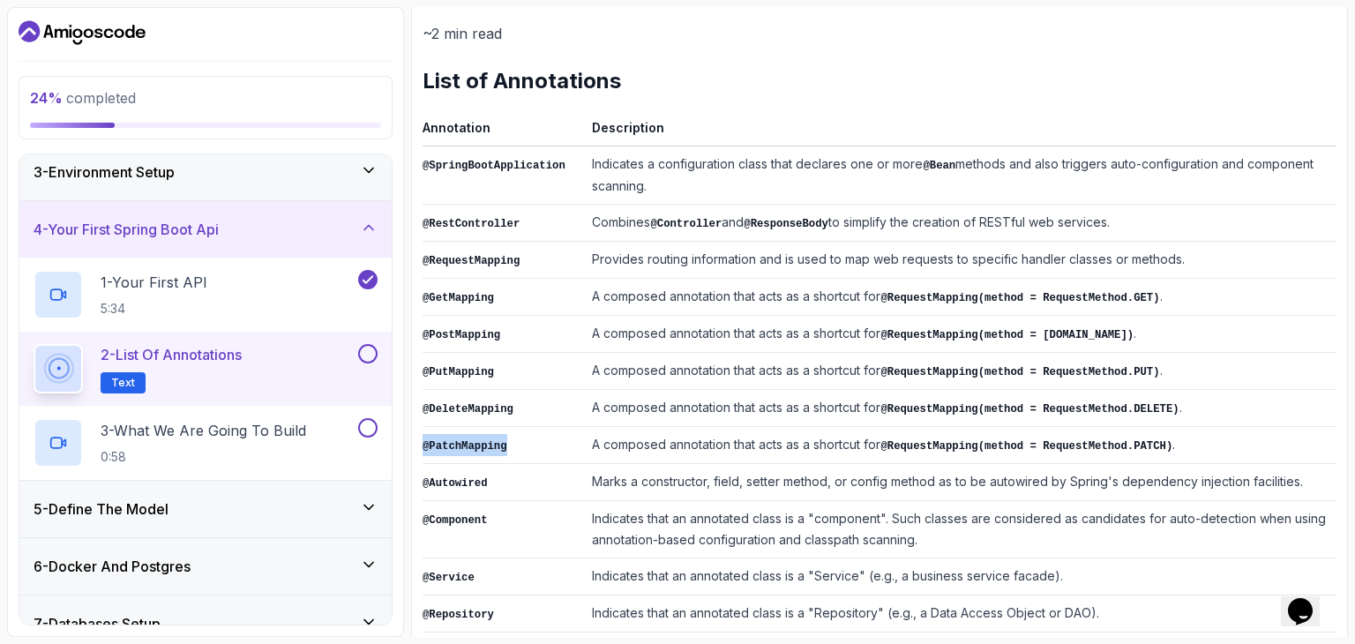
scroll to position [258, 0]
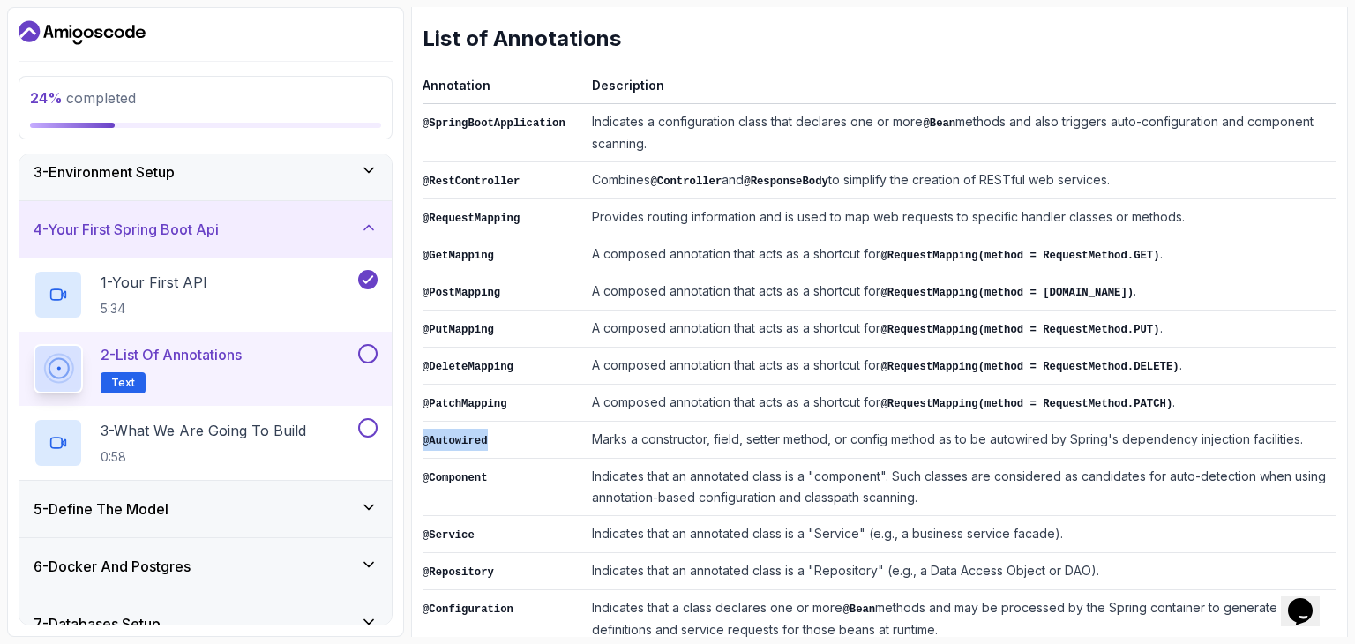
drag, startPoint x: 487, startPoint y: 431, endPoint x: 505, endPoint y: 280, distance: 152.7
click at [421, 424] on div "Notes Support Any issues? Slides Repo Designs Design not available Share ~2 min…" at bounding box center [879, 365] width 937 height 932
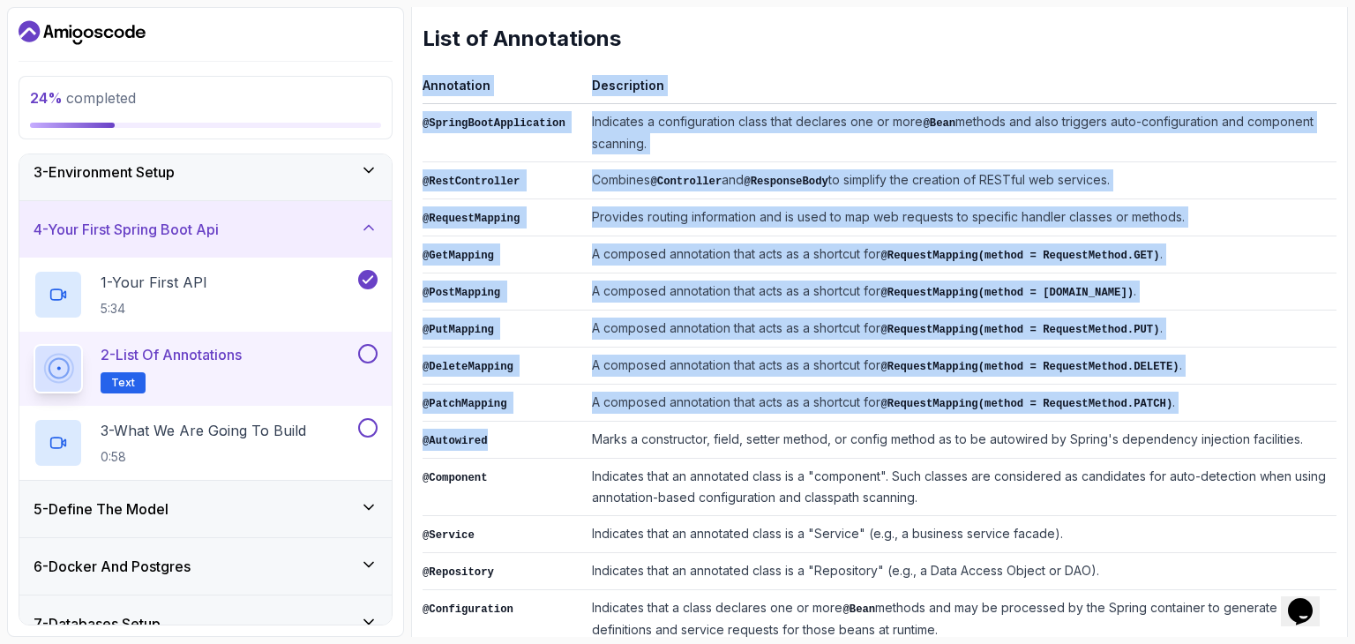
click at [448, 435] on code "@Autowired" at bounding box center [455, 441] width 65 height 12
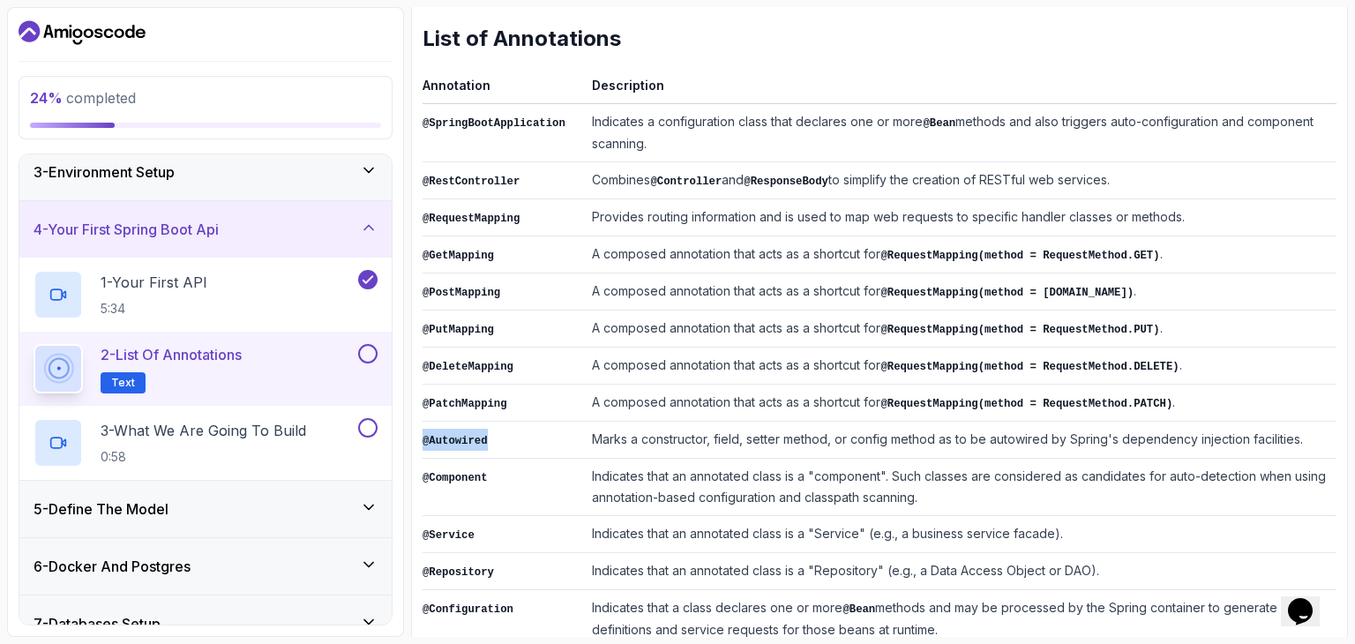
drag, startPoint x: 482, startPoint y: 431, endPoint x: 423, endPoint y: 430, distance: 58.2
click at [423, 430] on td "@Autowired" at bounding box center [504, 440] width 162 height 37
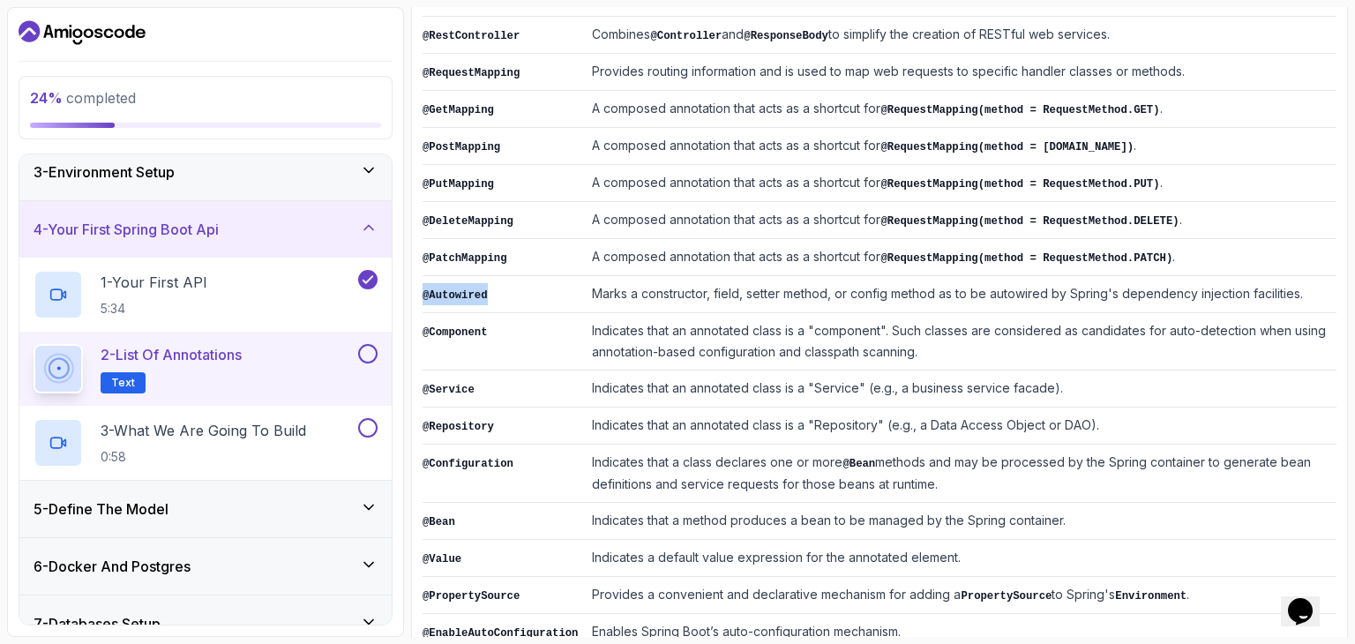
scroll to position [434, 0]
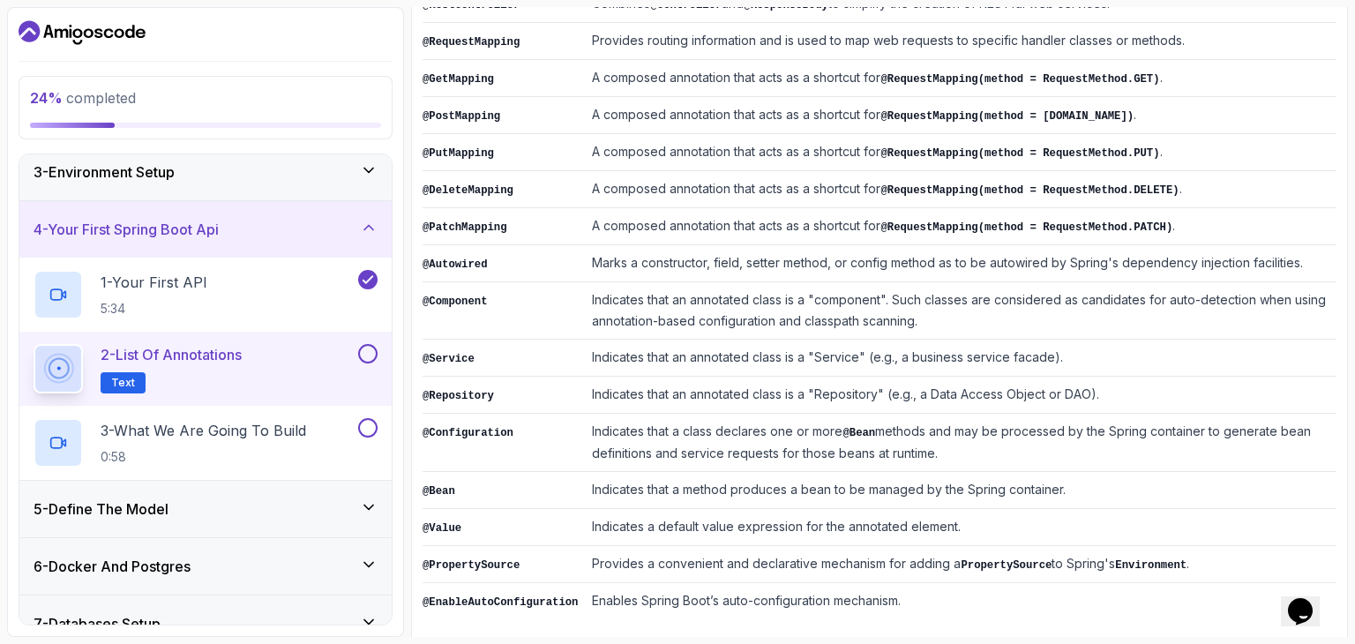
click at [597, 246] on td "Marks a constructor, field, setter method, or config method as to be autowired …" at bounding box center [961, 263] width 752 height 37
click at [995, 256] on td "Marks a constructor, field, setter method, or config method as to be autowired …" at bounding box center [961, 263] width 752 height 37
click at [1213, 254] on td "Marks a constructor, field, setter method, or config method as to be autowired …" at bounding box center [961, 263] width 752 height 37
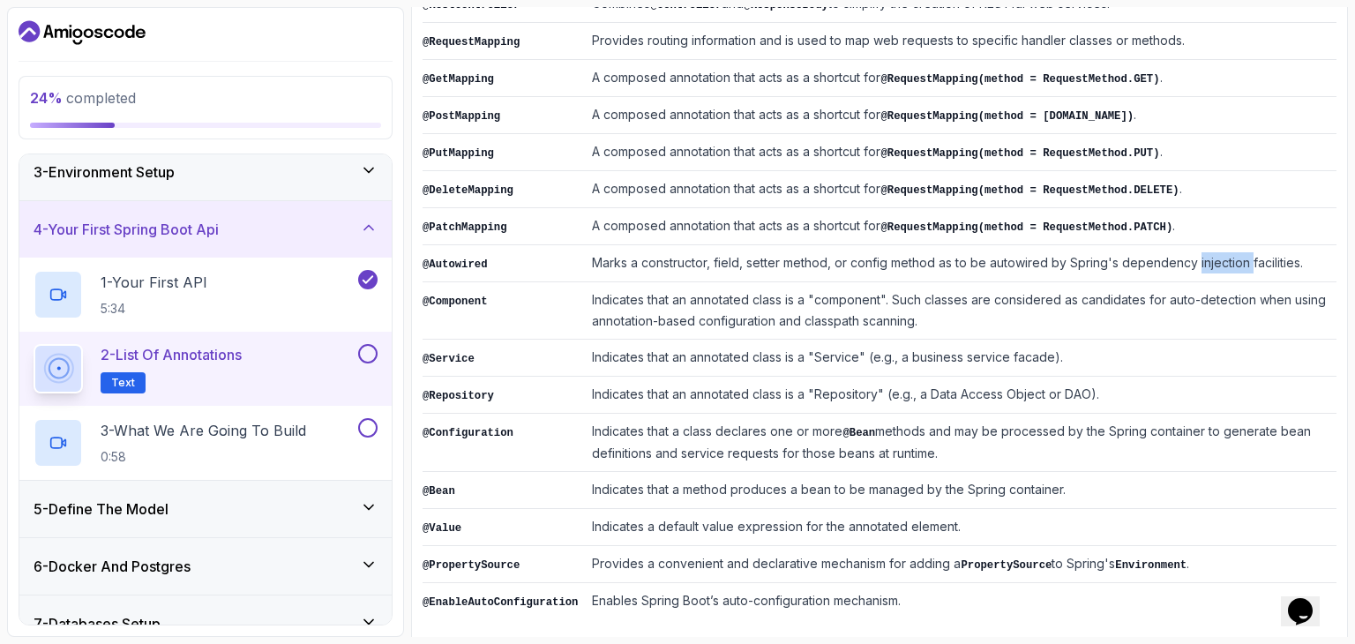
click at [1213, 254] on td "Marks a constructor, field, setter method, or config method as to be autowired …" at bounding box center [961, 263] width 752 height 37
click at [1247, 254] on td "Marks a constructor, field, setter method, or config method as to be autowired …" at bounding box center [961, 263] width 752 height 37
click at [1275, 254] on td "Marks a constructor, field, setter method, or config method as to be autowired …" at bounding box center [961, 263] width 752 height 37
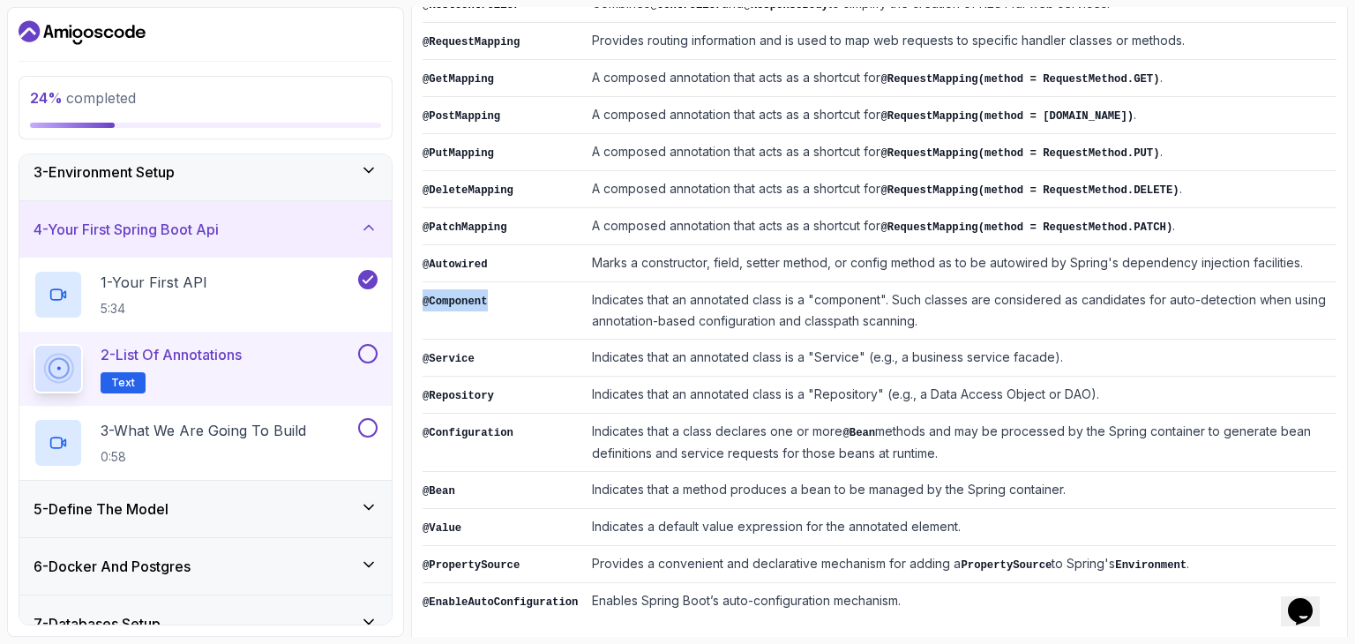
drag, startPoint x: 462, startPoint y: 284, endPoint x: 422, endPoint y: 292, distance: 41.3
click at [423, 292] on td "@Component" at bounding box center [504, 310] width 162 height 57
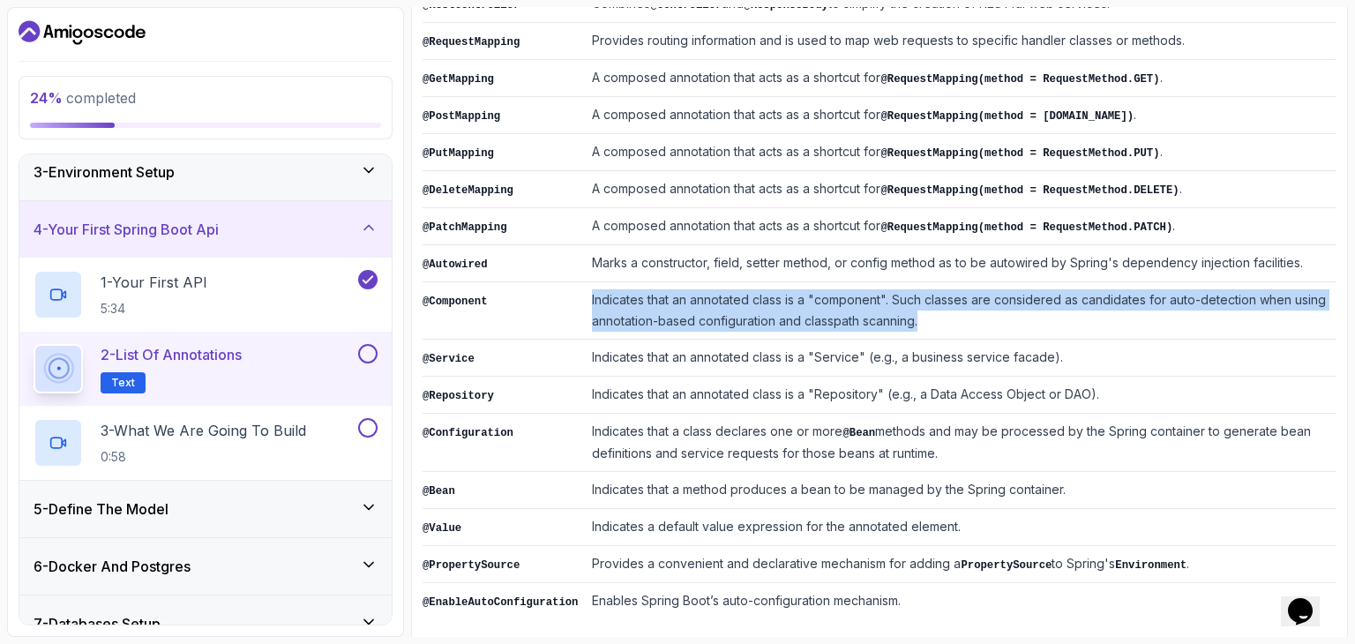
drag, startPoint x: 923, startPoint y: 316, endPoint x: 568, endPoint y: 287, distance: 355.8
click at [568, 287] on tr "@Component Indicates that an annotated class is a "component". Such classes are…" at bounding box center [880, 310] width 914 height 57
click at [893, 290] on td "Indicates that an annotated class is a "component". Such classes are considered…" at bounding box center [961, 310] width 752 height 57
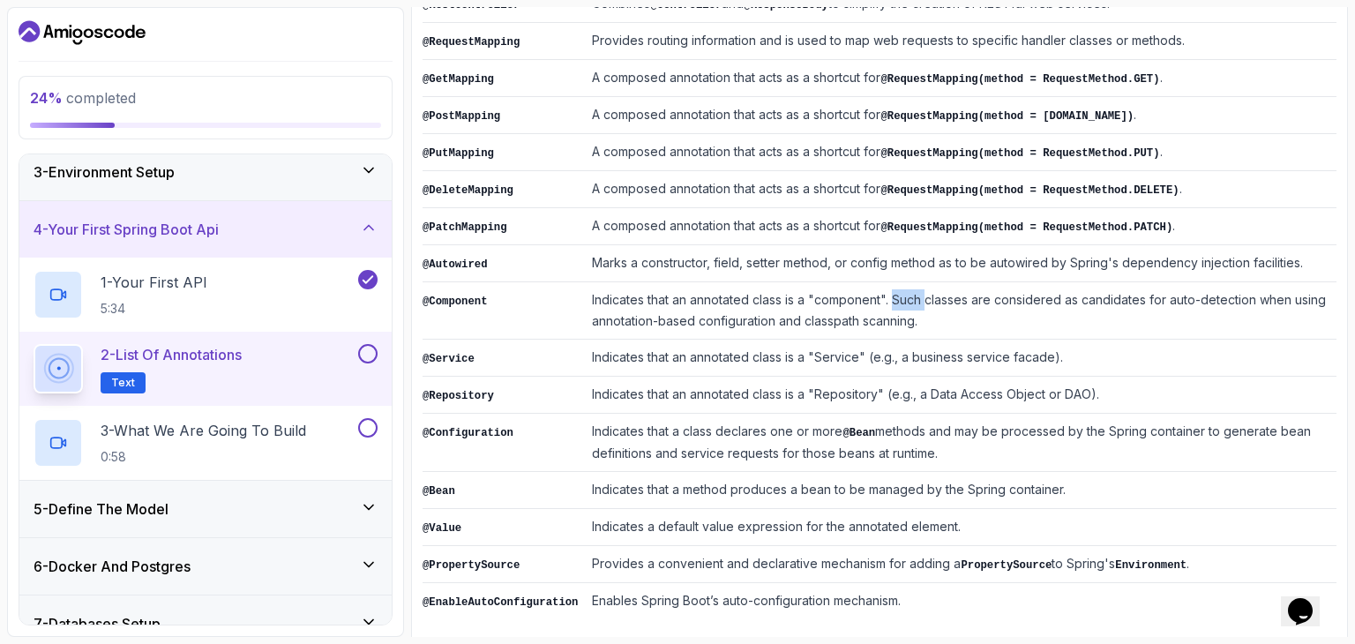
click at [893, 290] on td "Indicates that an annotated class is a "component". Such classes are considered…" at bounding box center [961, 310] width 752 height 57
click at [1032, 291] on td "Indicates that an annotated class is a "component". Such classes are considered…" at bounding box center [961, 310] width 752 height 57
click at [1099, 290] on td "Indicates that an annotated class is a "component". Such classes are considered…" at bounding box center [961, 310] width 752 height 57
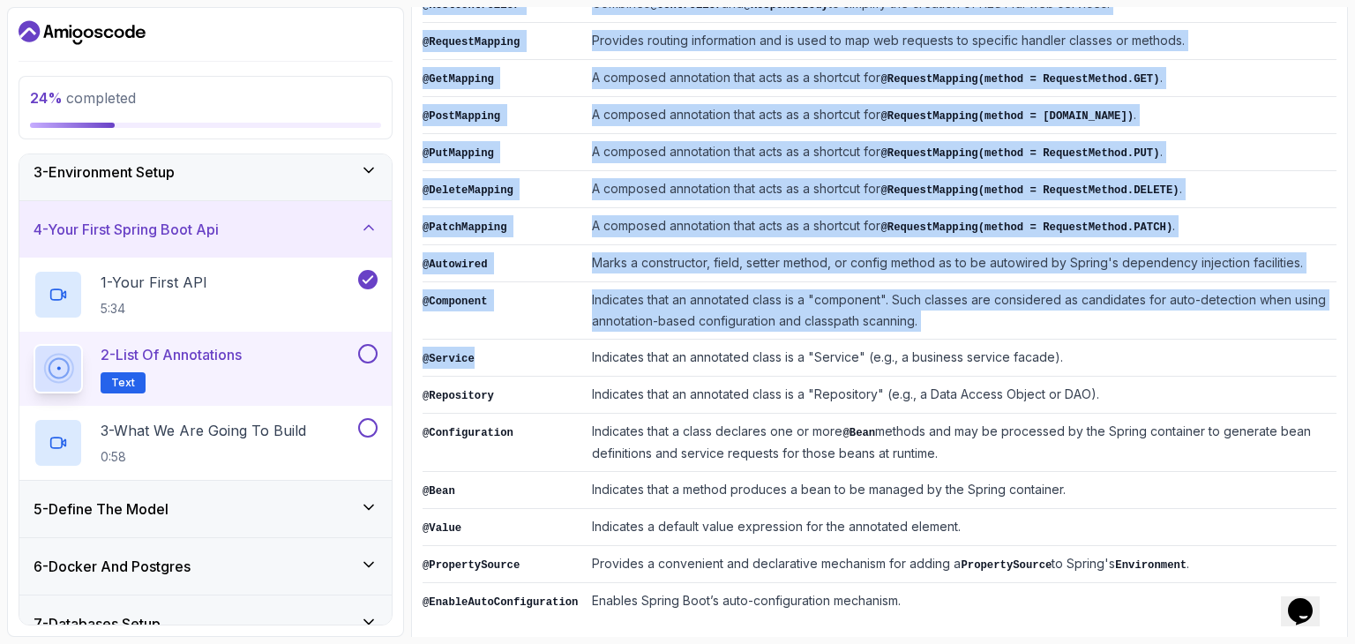
drag, startPoint x: 476, startPoint y: 350, endPoint x: 421, endPoint y: 333, distance: 58.3
click at [421, 333] on div "Notes Support Any issues? Slides Repo Designs Design not available Share ~2 min…" at bounding box center [879, 189] width 937 height 932
click at [473, 350] on td "@Service" at bounding box center [504, 358] width 162 height 37
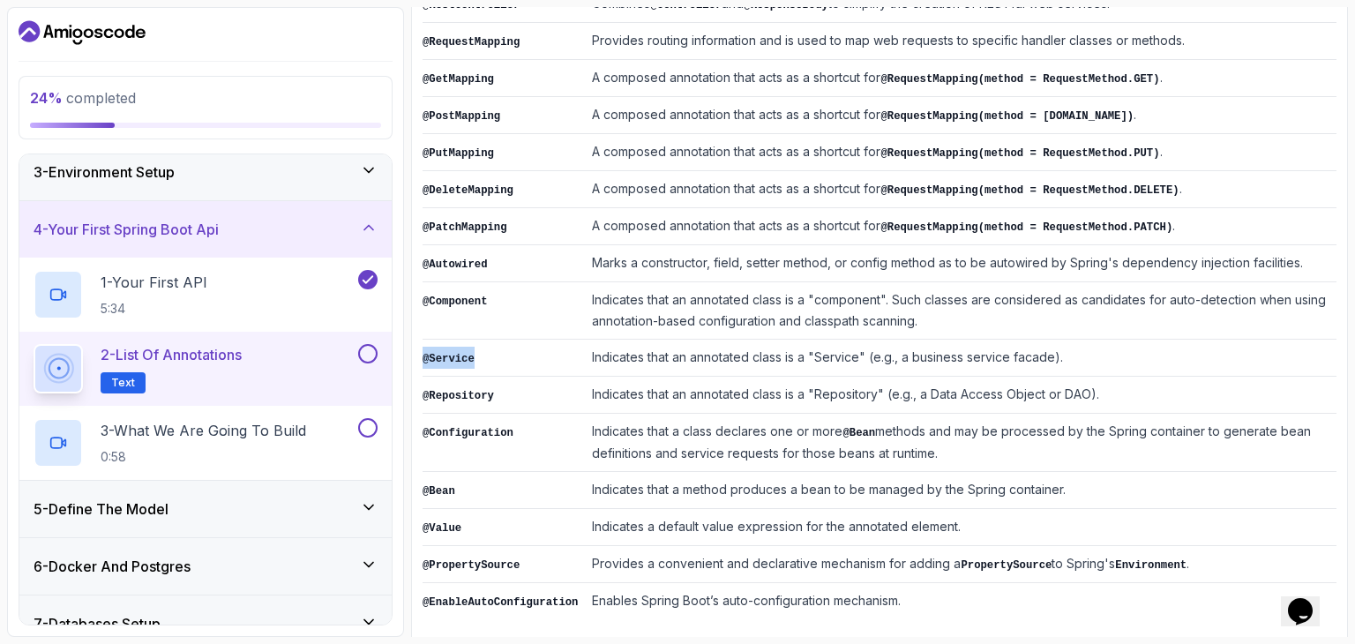
drag, startPoint x: 476, startPoint y: 347, endPoint x: 423, endPoint y: 348, distance: 53.8
click at [423, 348] on td "@Service" at bounding box center [504, 358] width 162 height 37
